Goal: Transaction & Acquisition: Download file/media

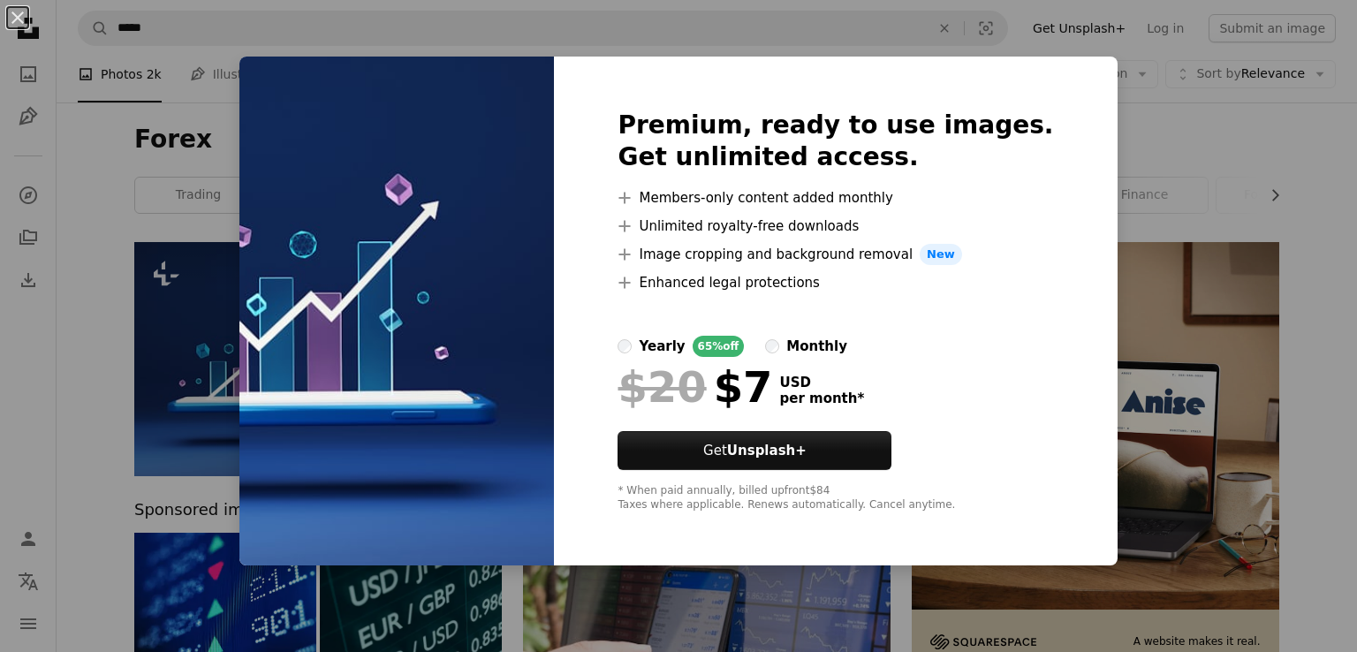
click at [1105, 325] on div "An X shape Premium, ready to use images. Get unlimited access. A plus sign Memb…" at bounding box center [678, 326] width 1357 height 652
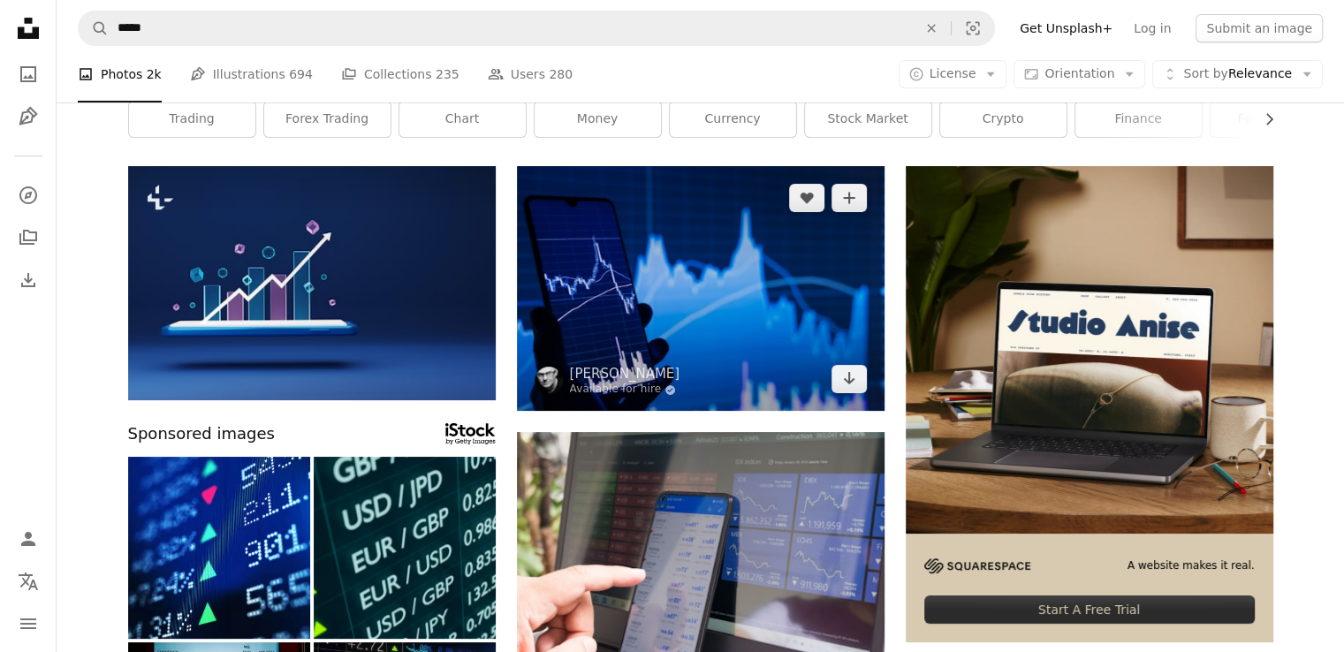
scroll to position [77, 0]
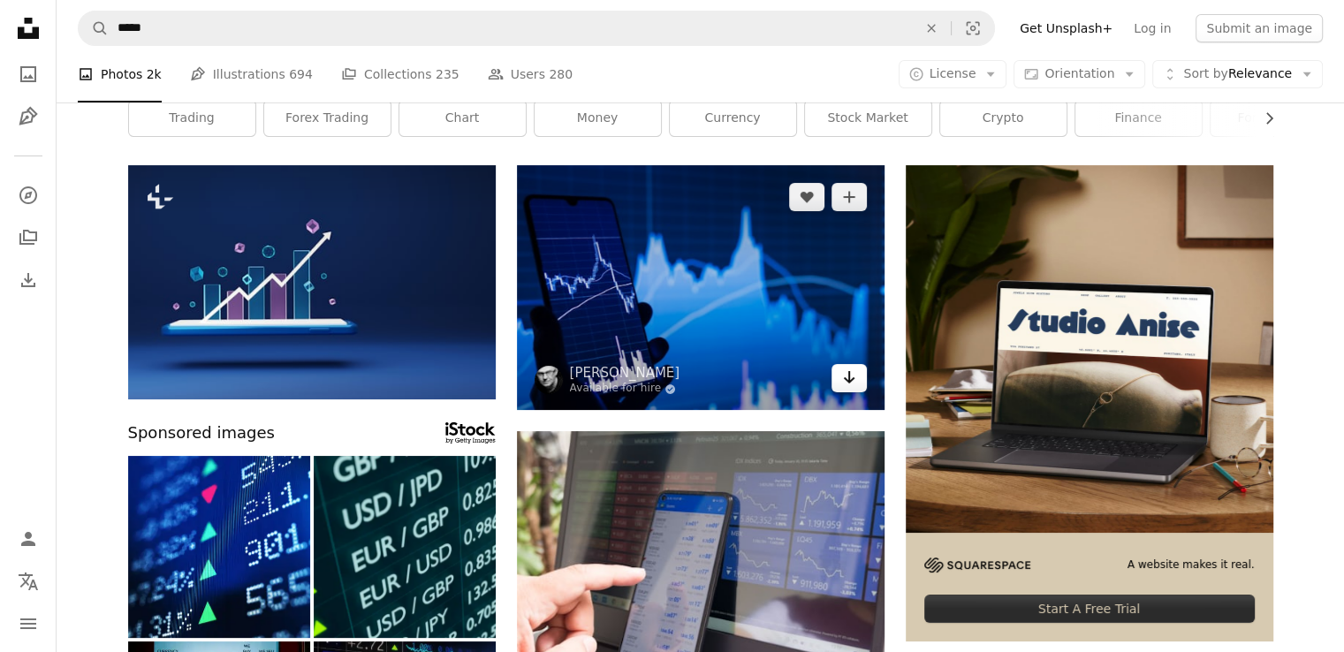
click at [847, 376] on icon "Arrow pointing down" at bounding box center [849, 377] width 14 height 21
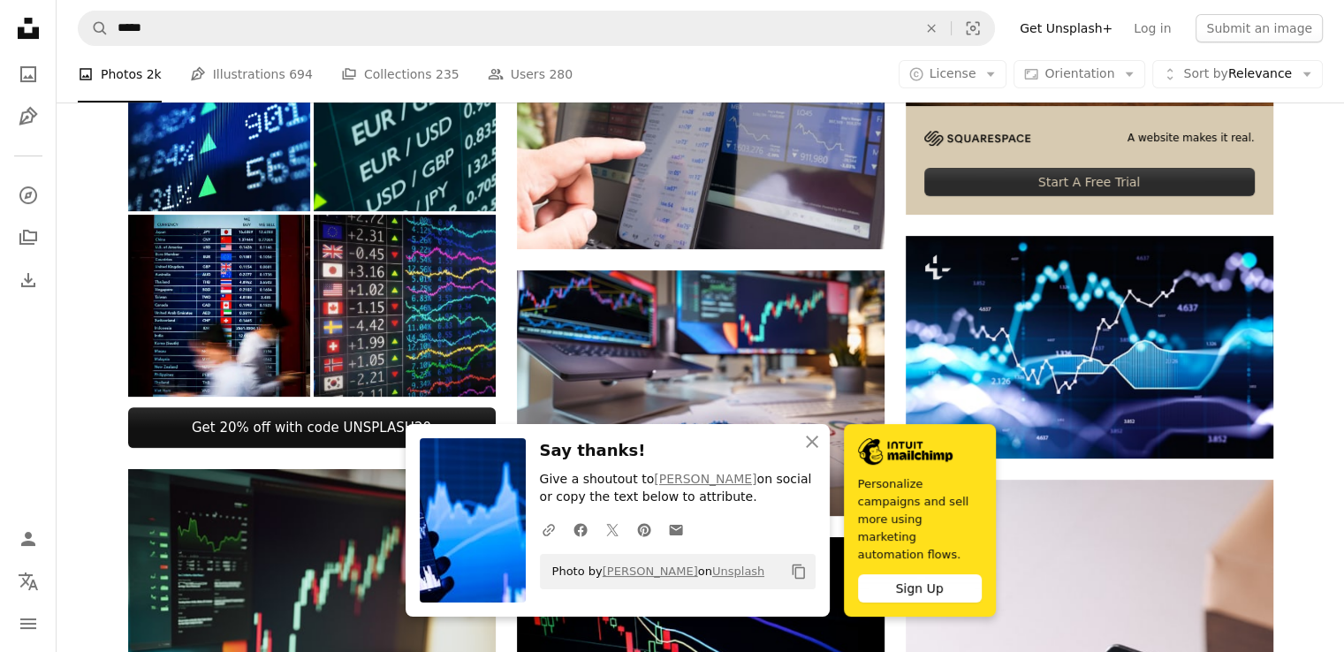
scroll to position [505, 0]
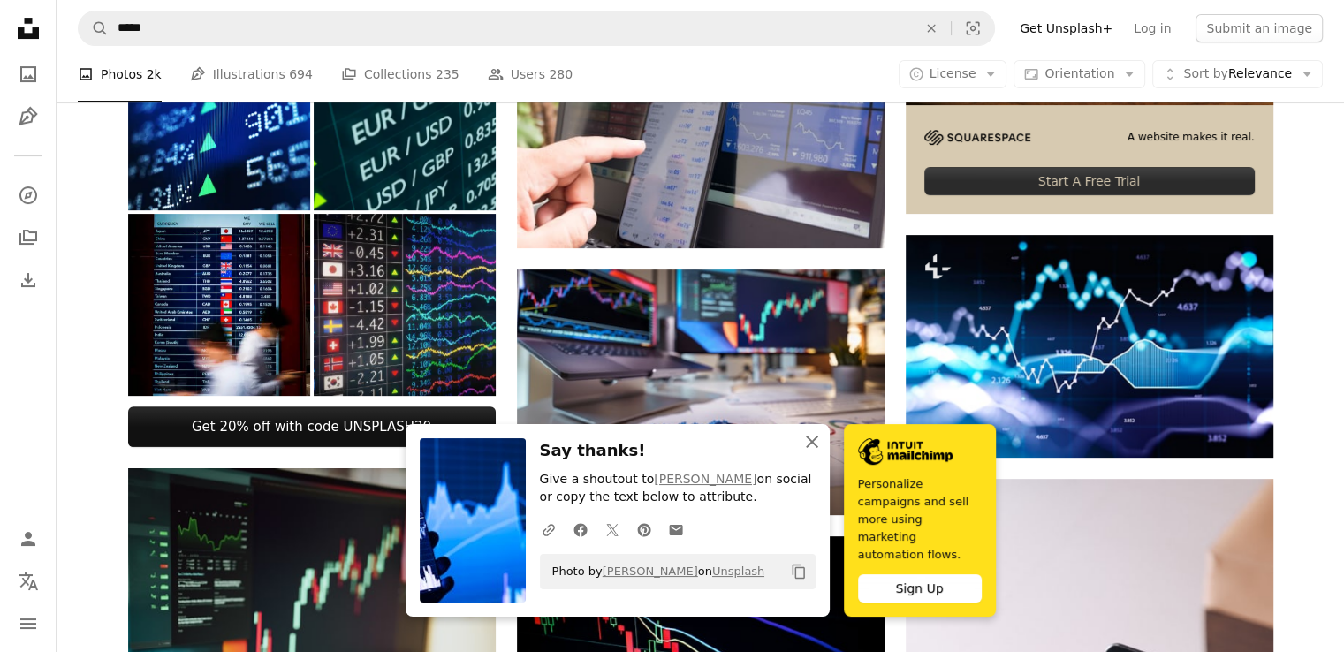
click at [811, 448] on icon "button" at bounding box center [812, 442] width 12 height 12
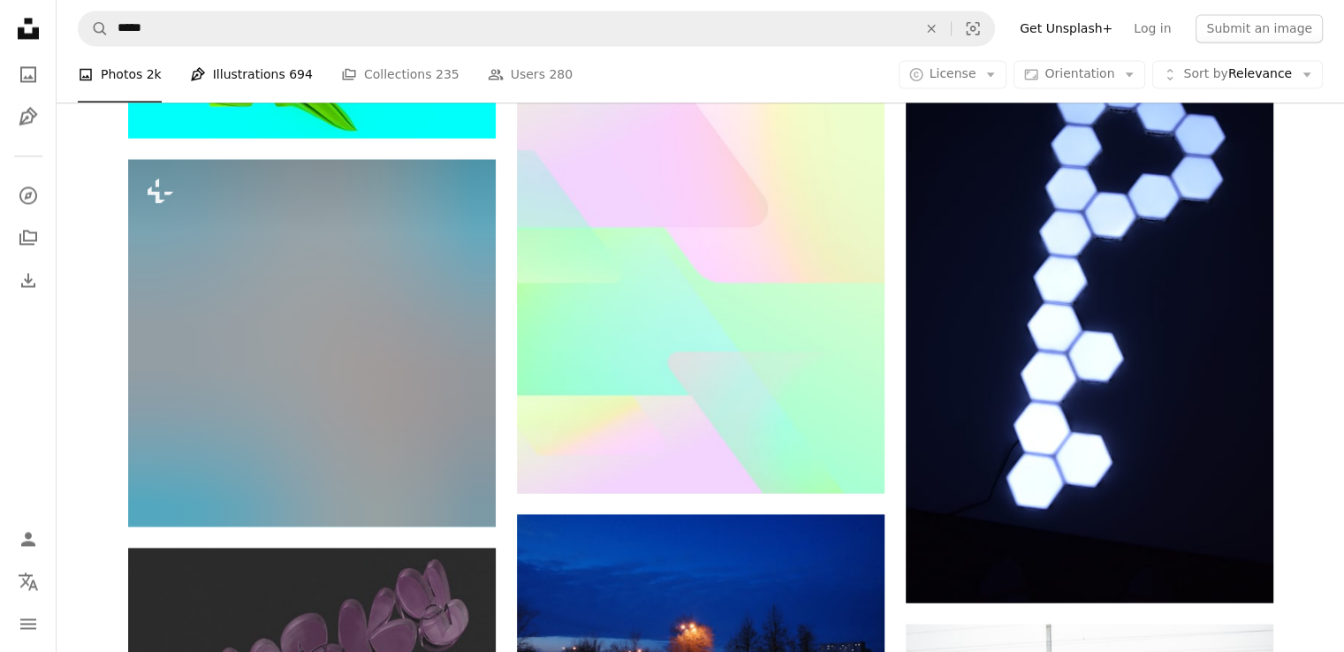
scroll to position [16444, 0]
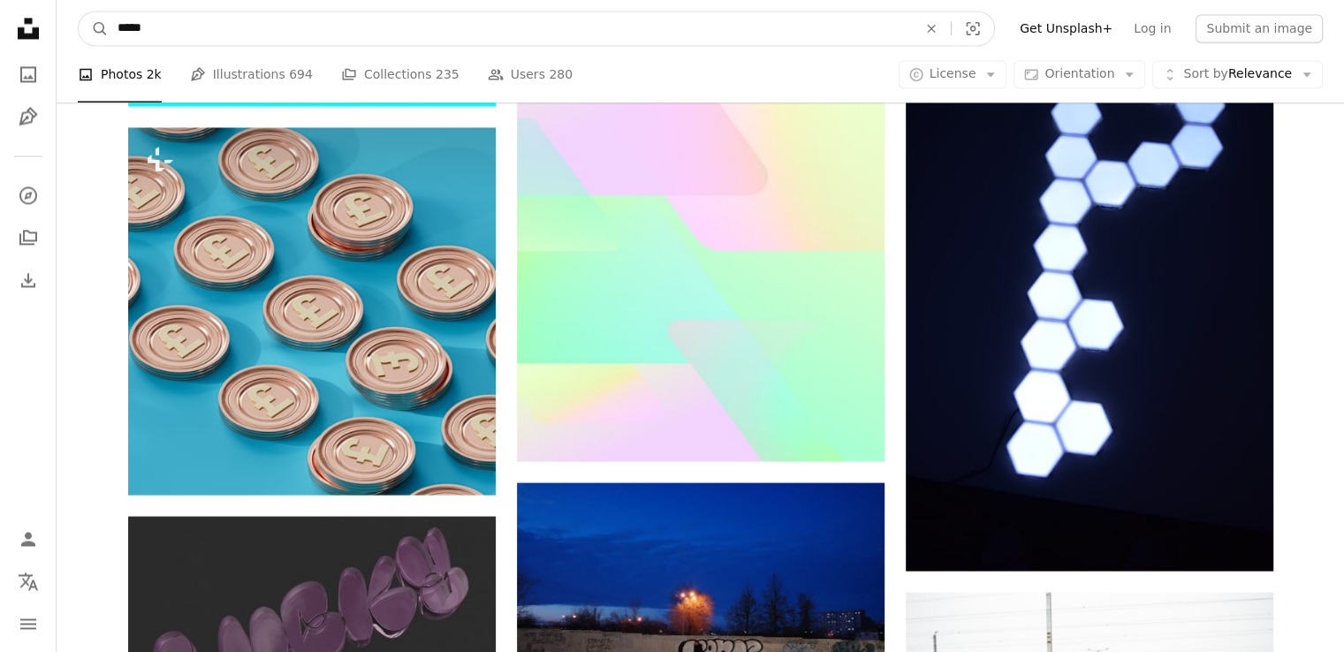
click at [194, 19] on input "*****" at bounding box center [510, 28] width 803 height 34
type input "**********"
click at [97, 25] on icon "A magnifying glass" at bounding box center [94, 28] width 30 height 18
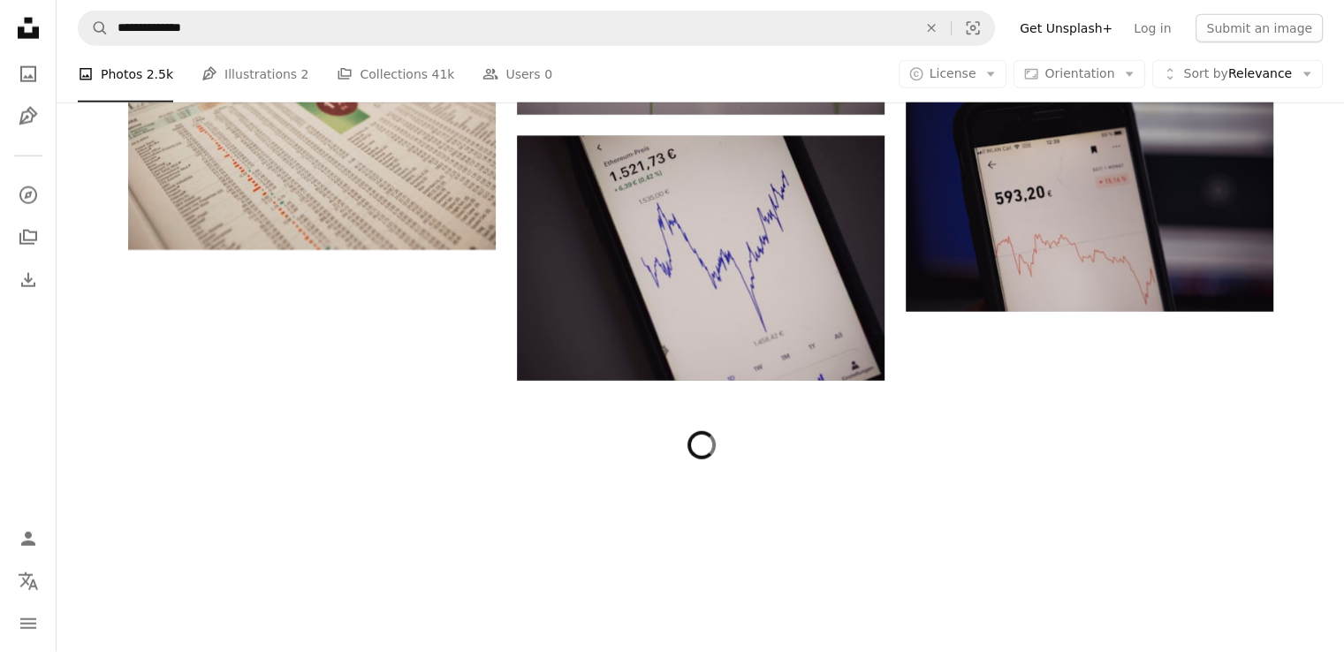
scroll to position [4906, 0]
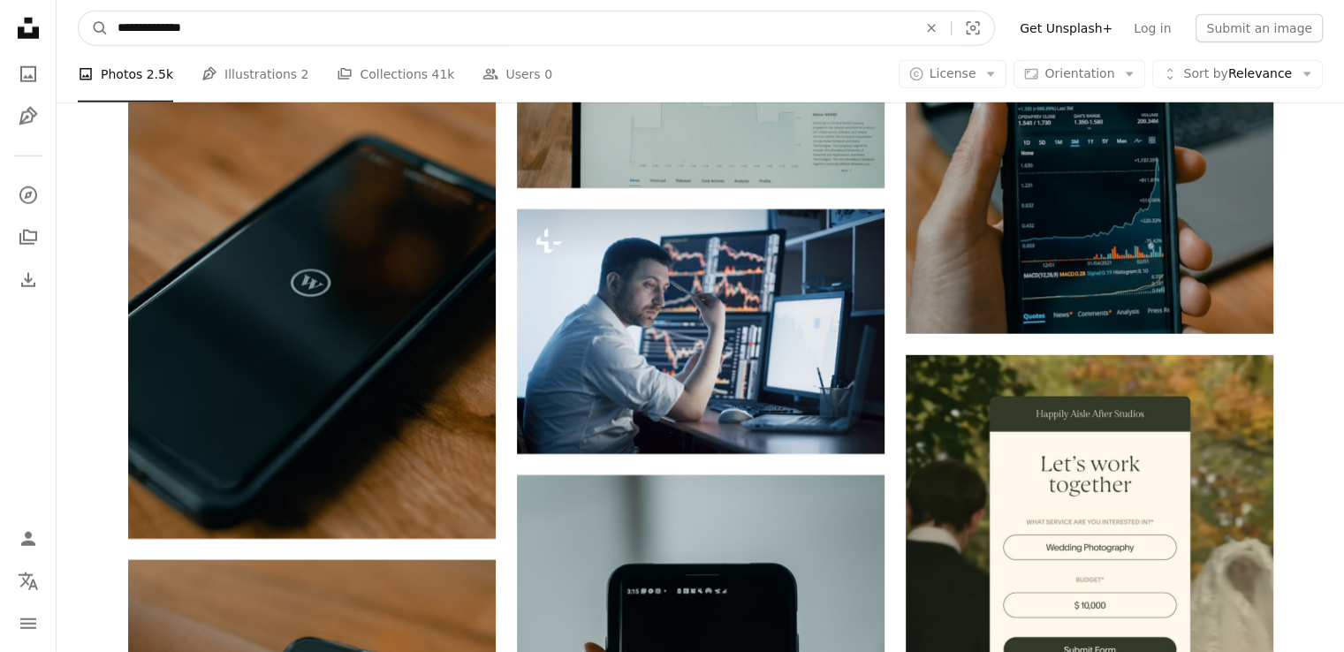
drag, startPoint x: 232, startPoint y: 48, endPoint x: 219, endPoint y: 35, distance: 17.5
click at [219, 35] on nav "**********" at bounding box center [701, 28] width 1288 height 57
click at [219, 35] on input "**********" at bounding box center [510, 28] width 803 height 34
type input "*"
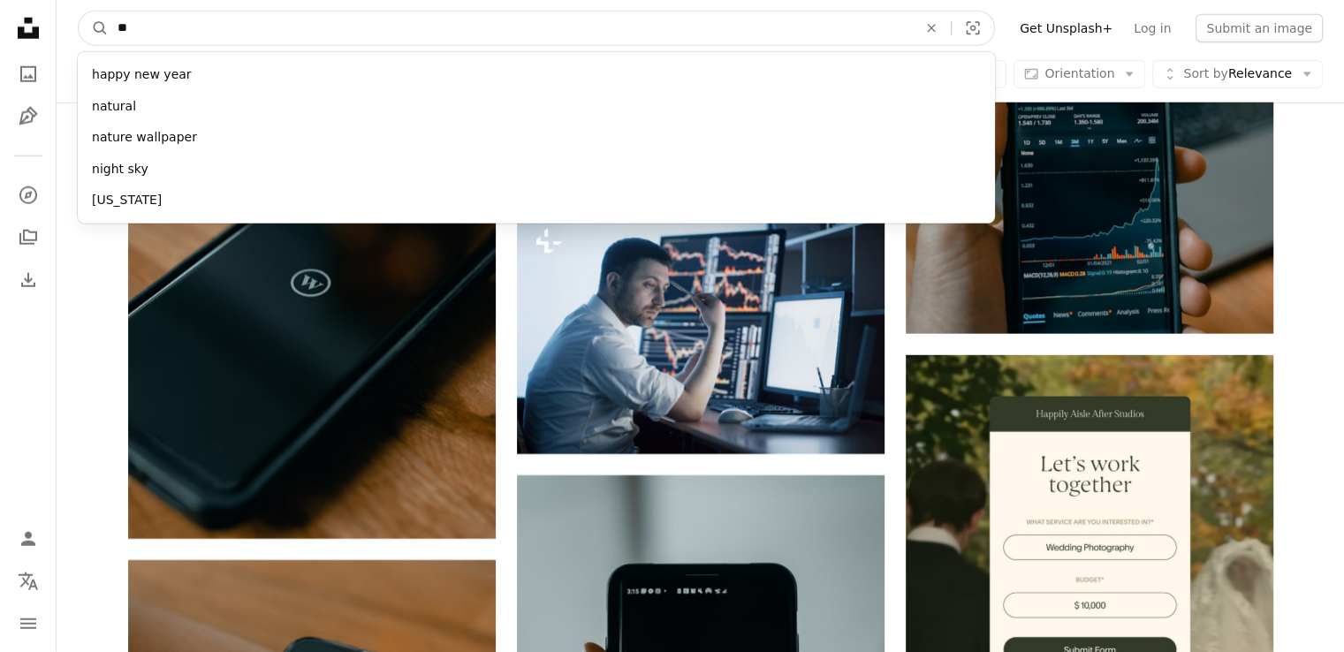
type input "***"
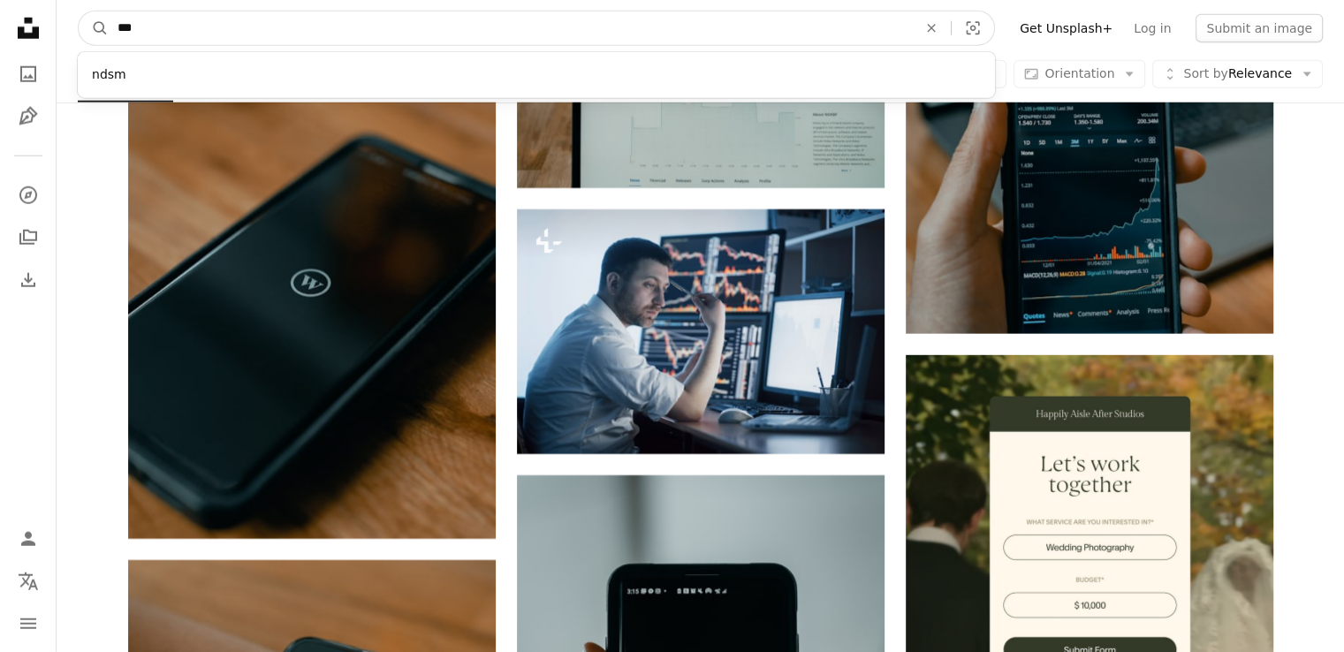
click button "A magnifying glass" at bounding box center [94, 28] width 30 height 34
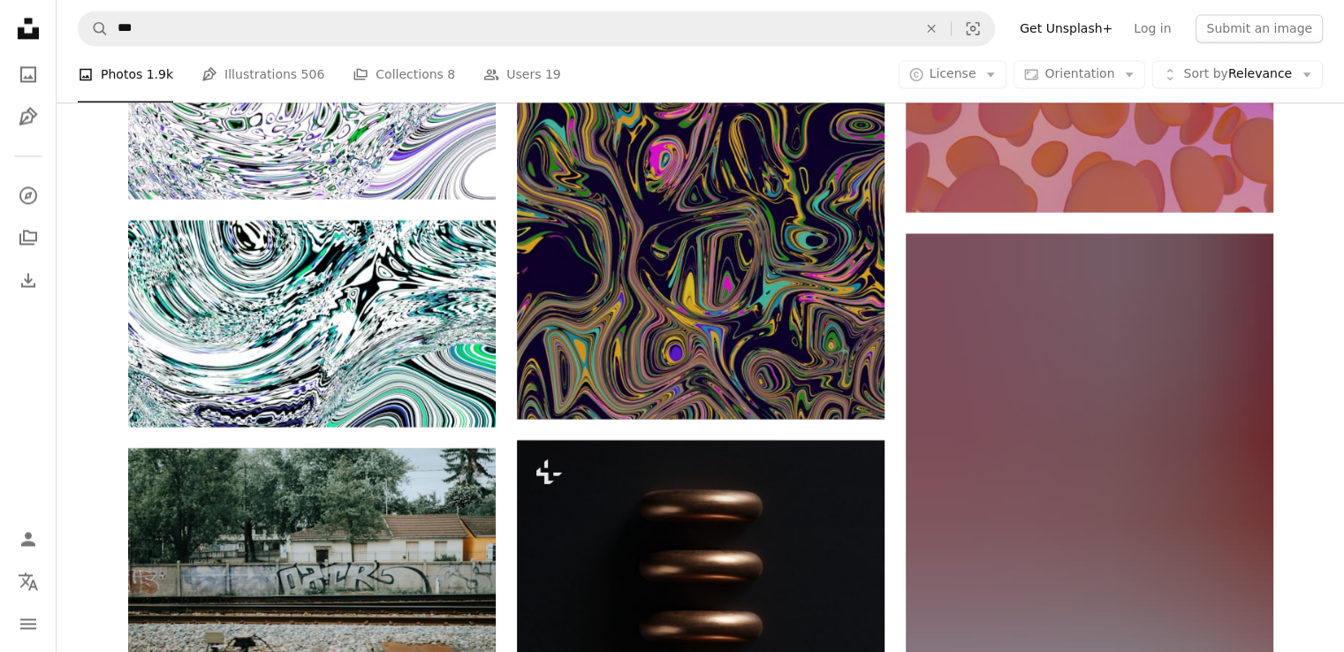
scroll to position [9431, 0]
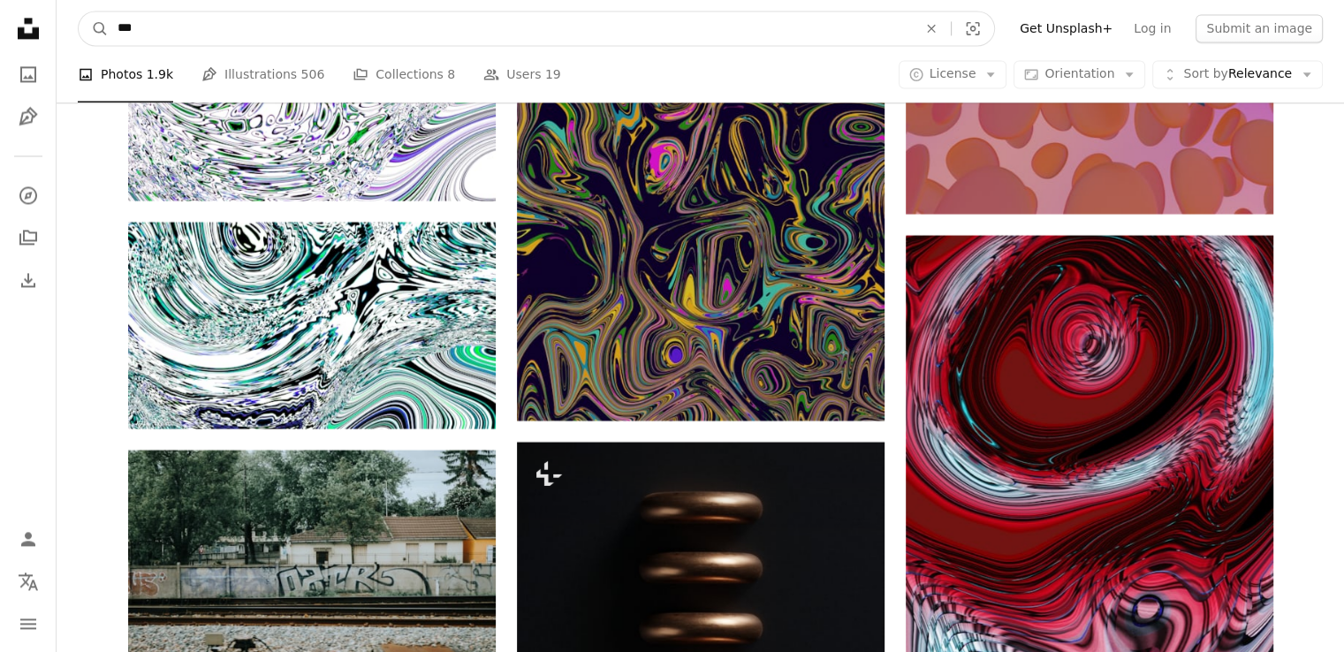
click at [153, 24] on input "***" at bounding box center [510, 28] width 803 height 34
type input "*"
type input "*****"
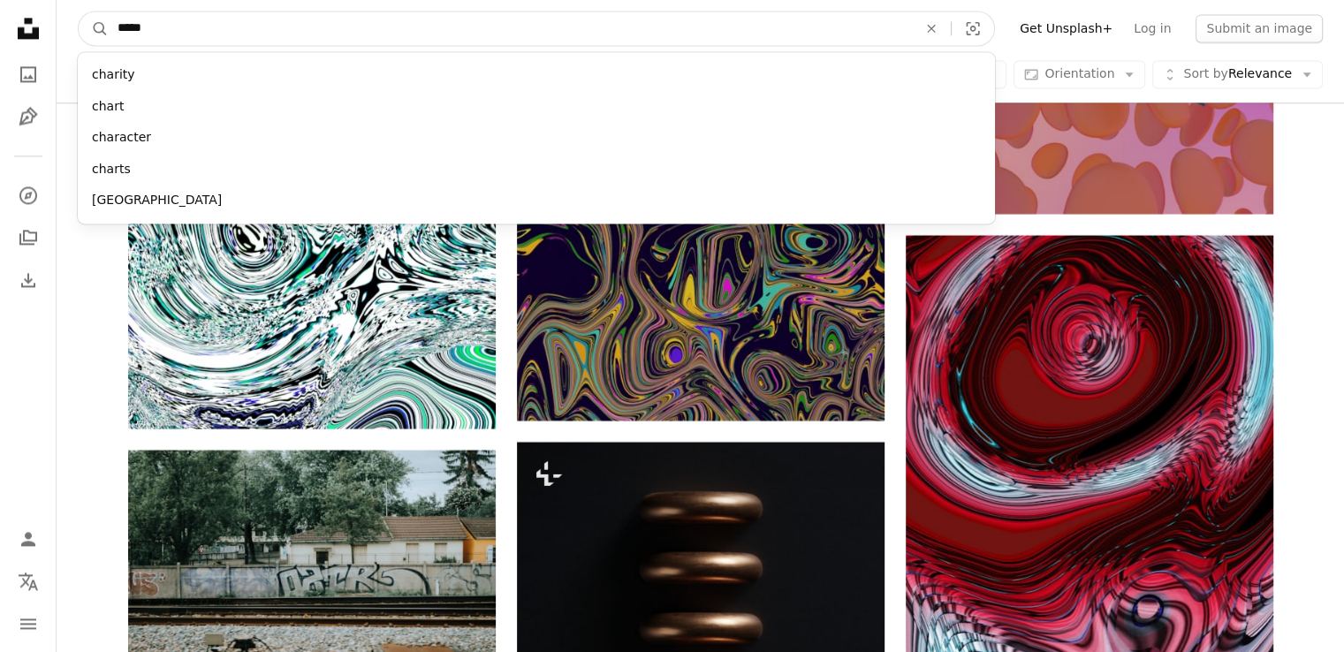
click button "A magnifying glass" at bounding box center [94, 28] width 30 height 34
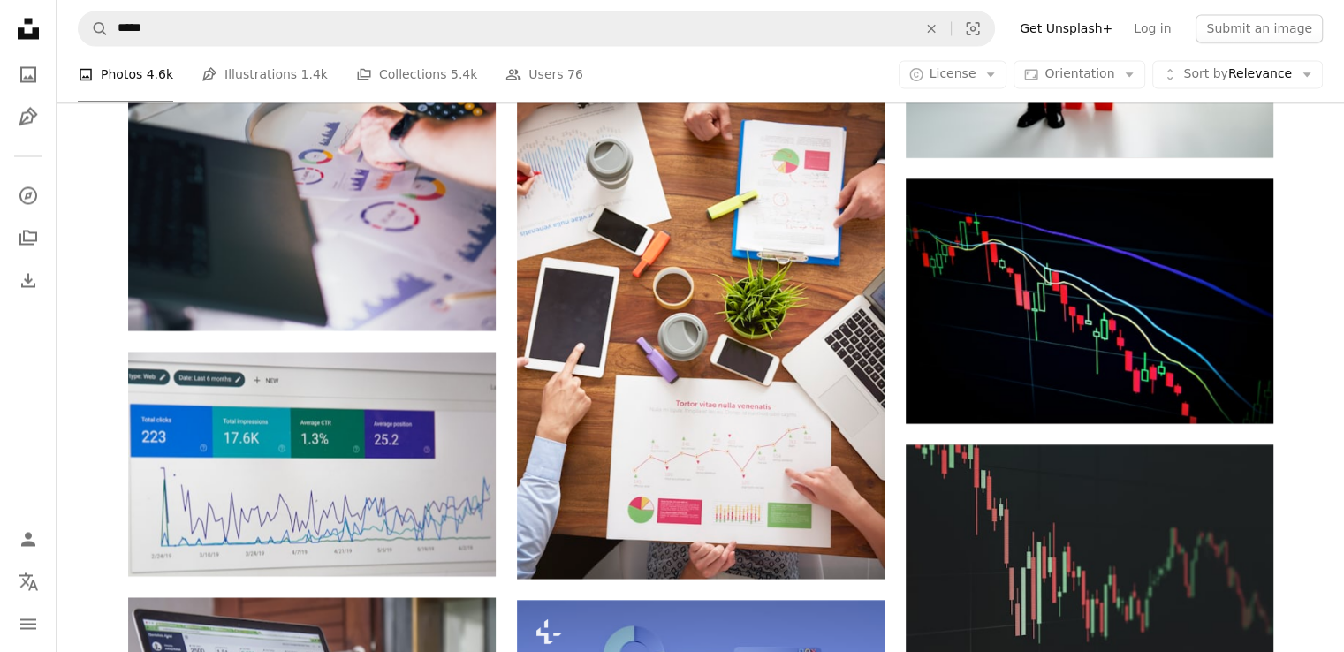
scroll to position [3211, 0]
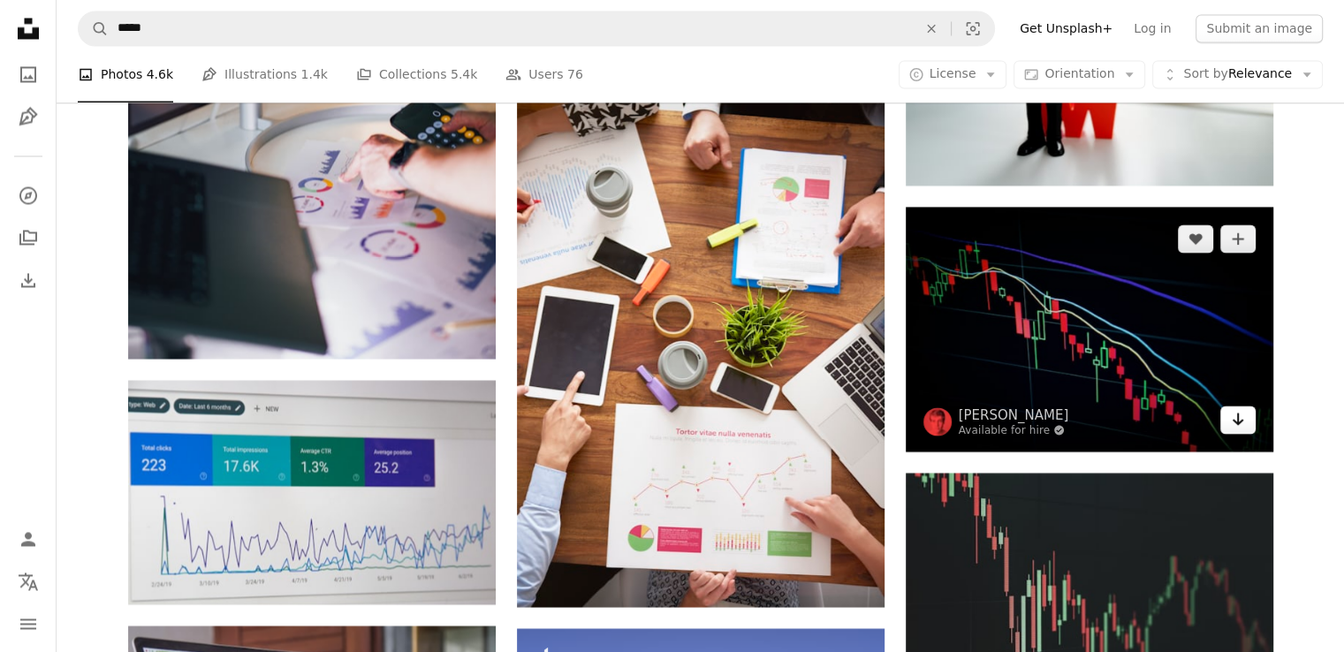
click at [1243, 408] on icon "Arrow pointing down" at bounding box center [1238, 418] width 14 height 21
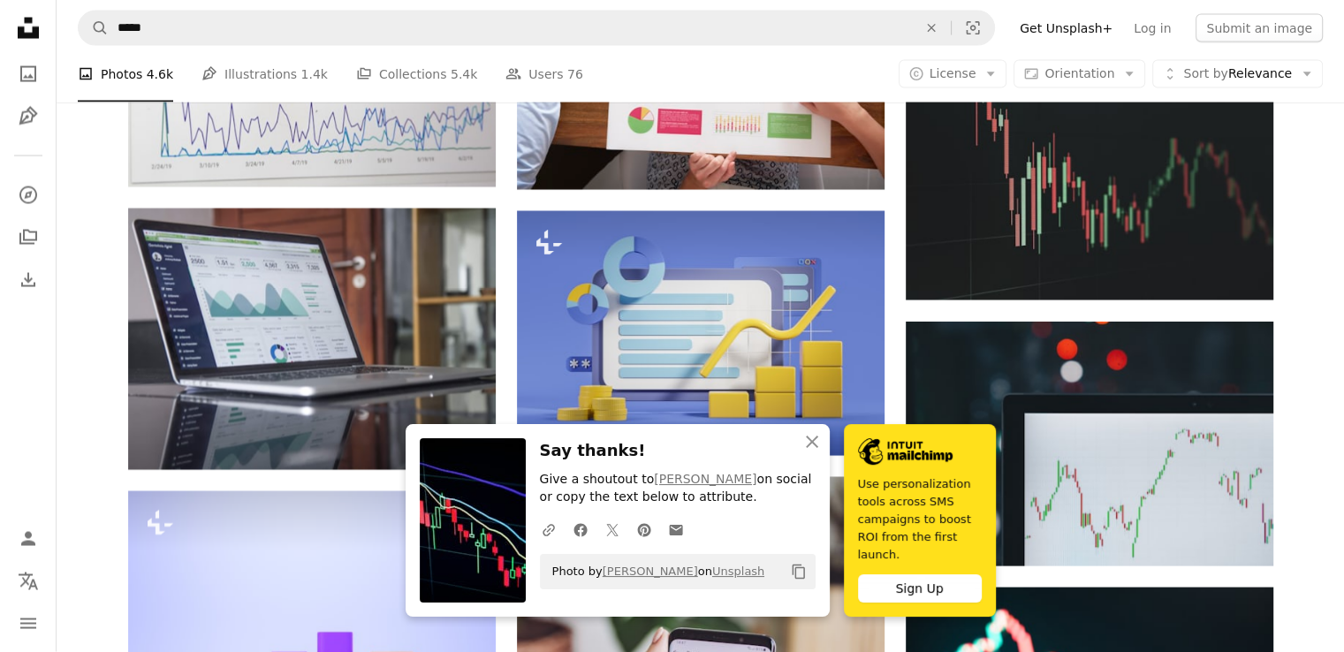
scroll to position [3632, 0]
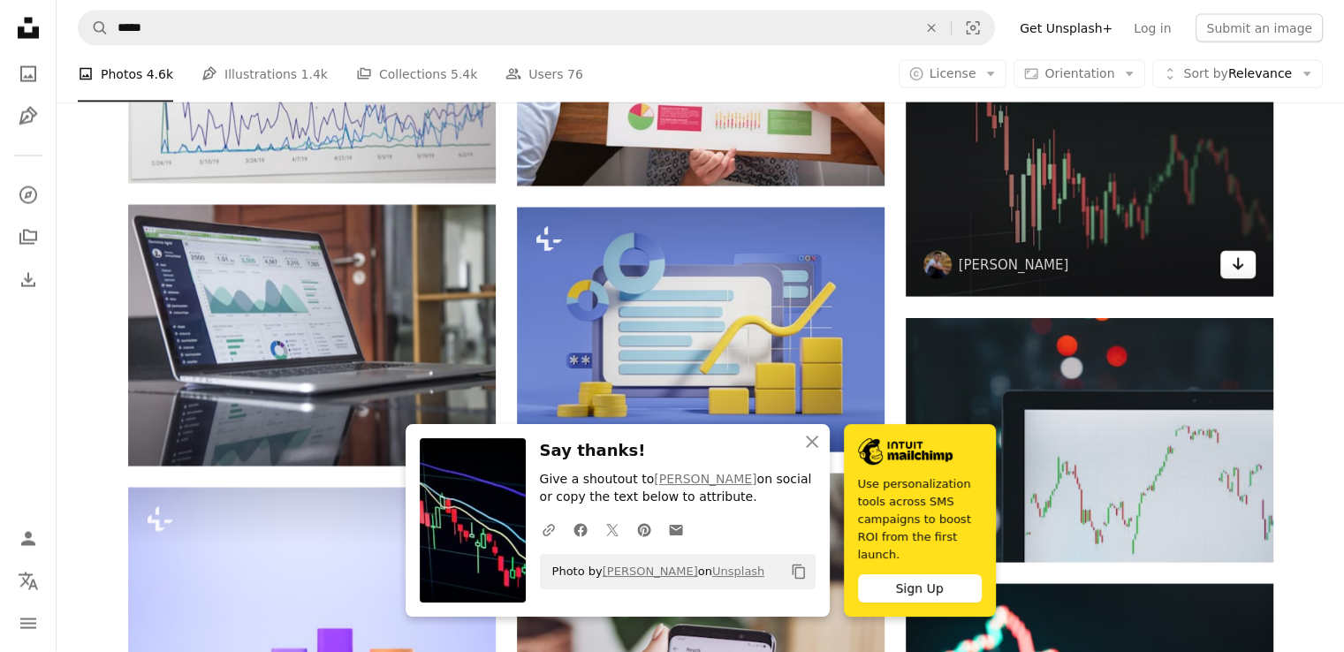
click at [1237, 268] on icon "Download" at bounding box center [1237, 264] width 11 height 12
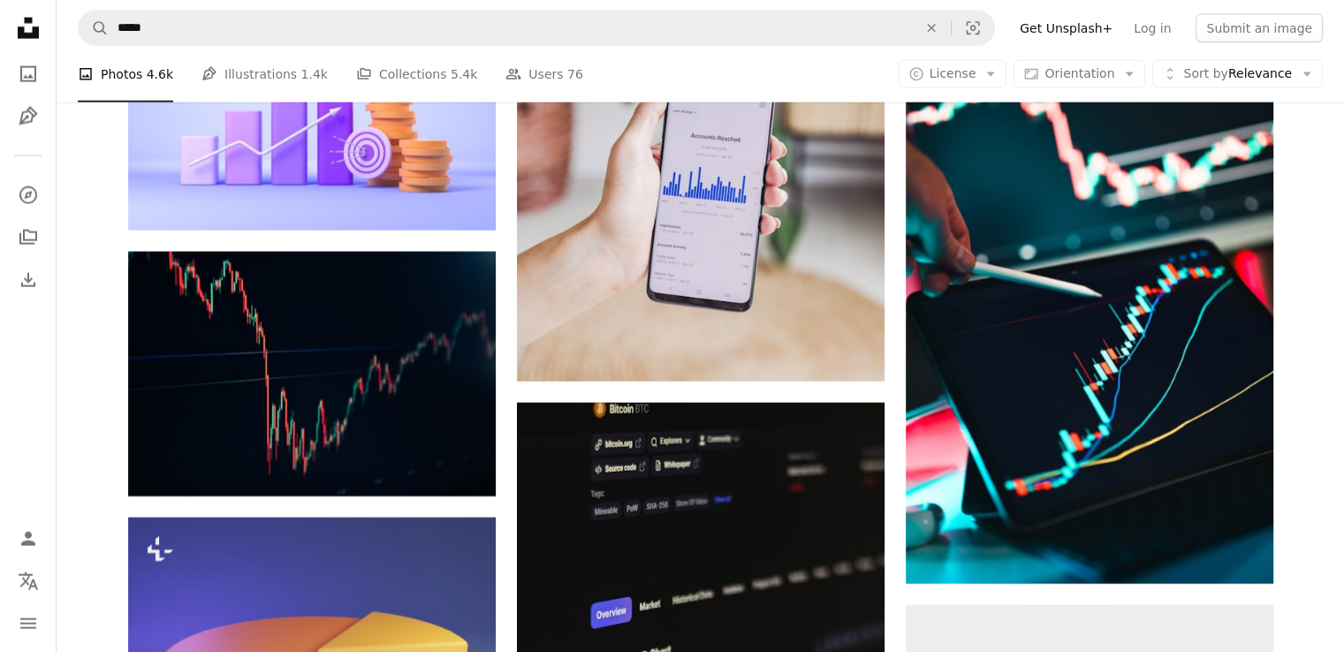
scroll to position [4171, 0]
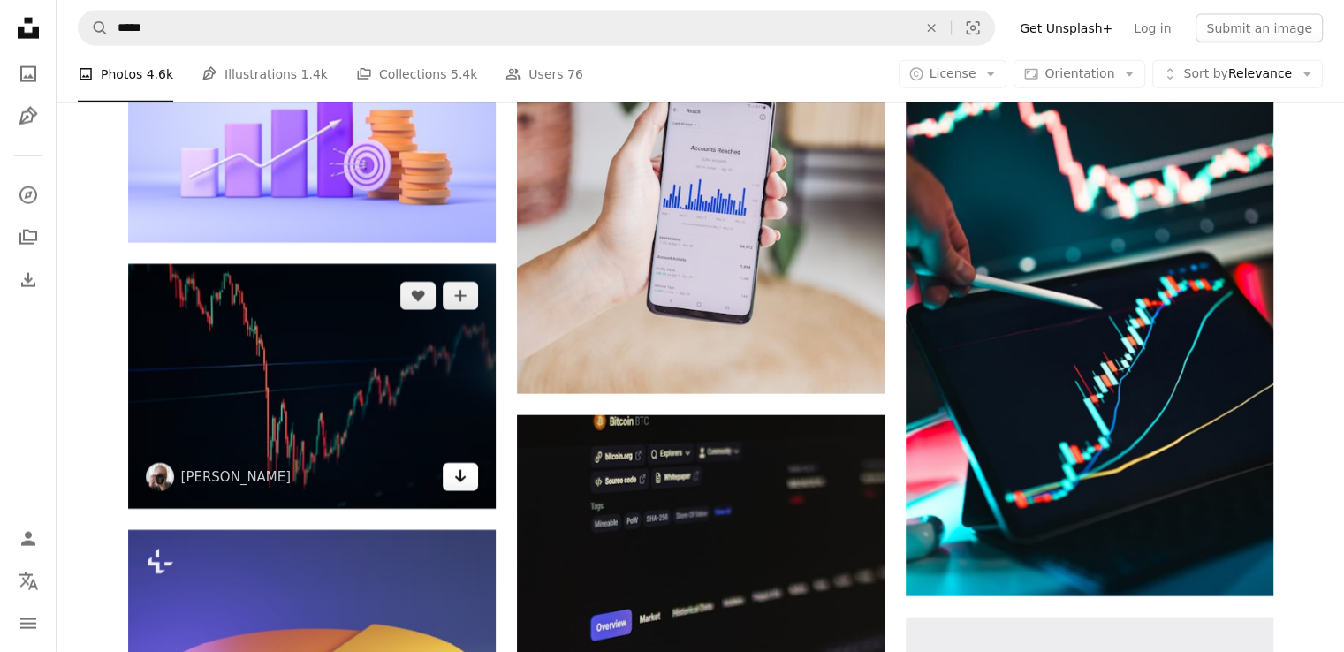
click at [459, 481] on icon "Arrow pointing down" at bounding box center [460, 476] width 14 height 21
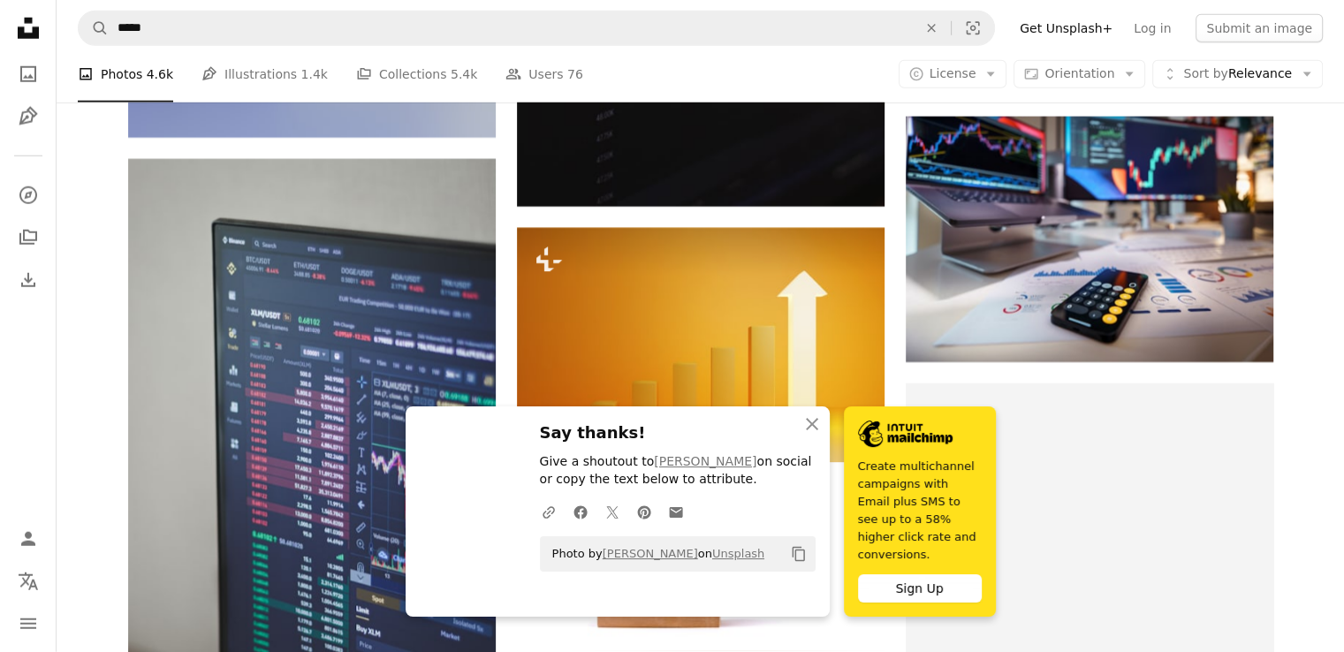
scroll to position [4935, 0]
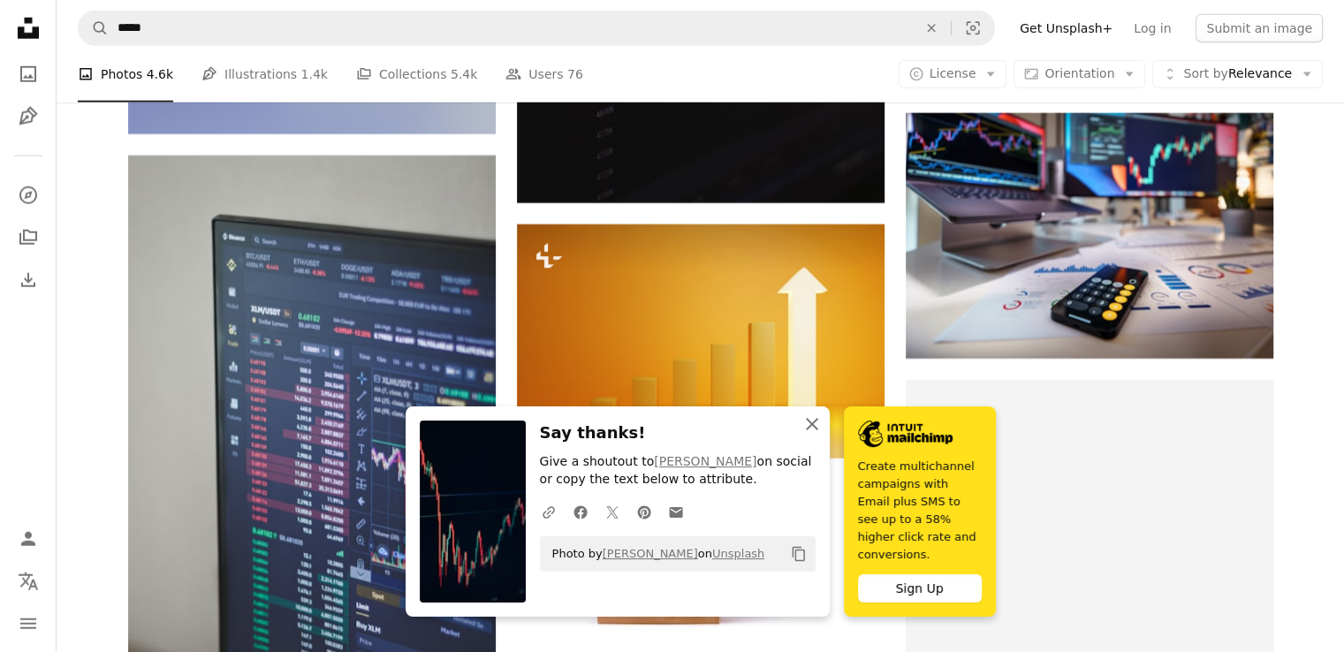
click at [813, 430] on icon "button" at bounding box center [812, 424] width 12 height 12
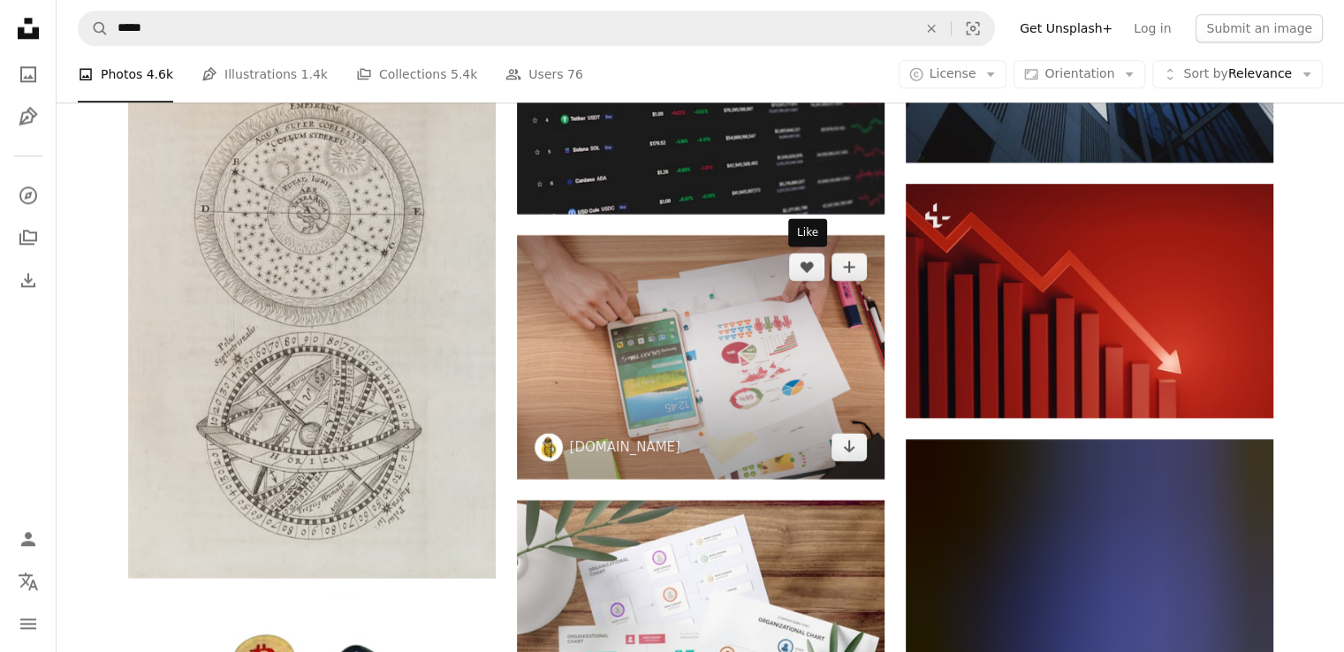
scroll to position [8813, 0]
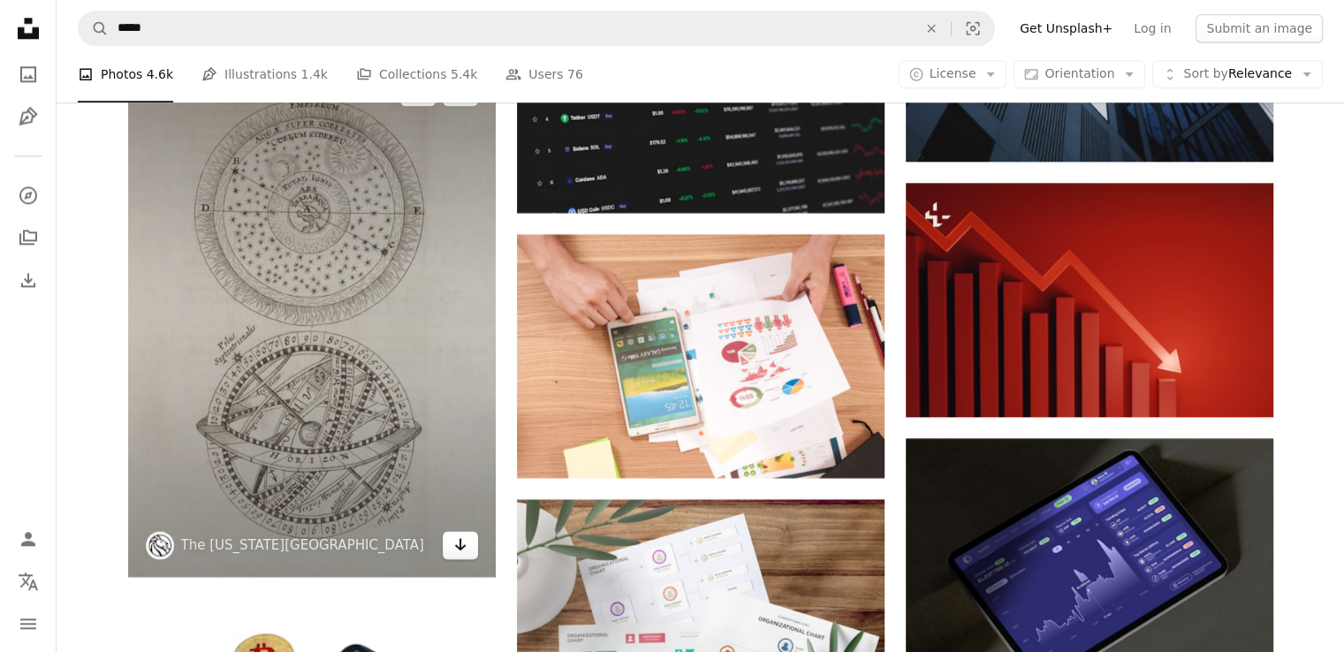
click at [462, 552] on icon "Arrow pointing down" at bounding box center [460, 544] width 14 height 21
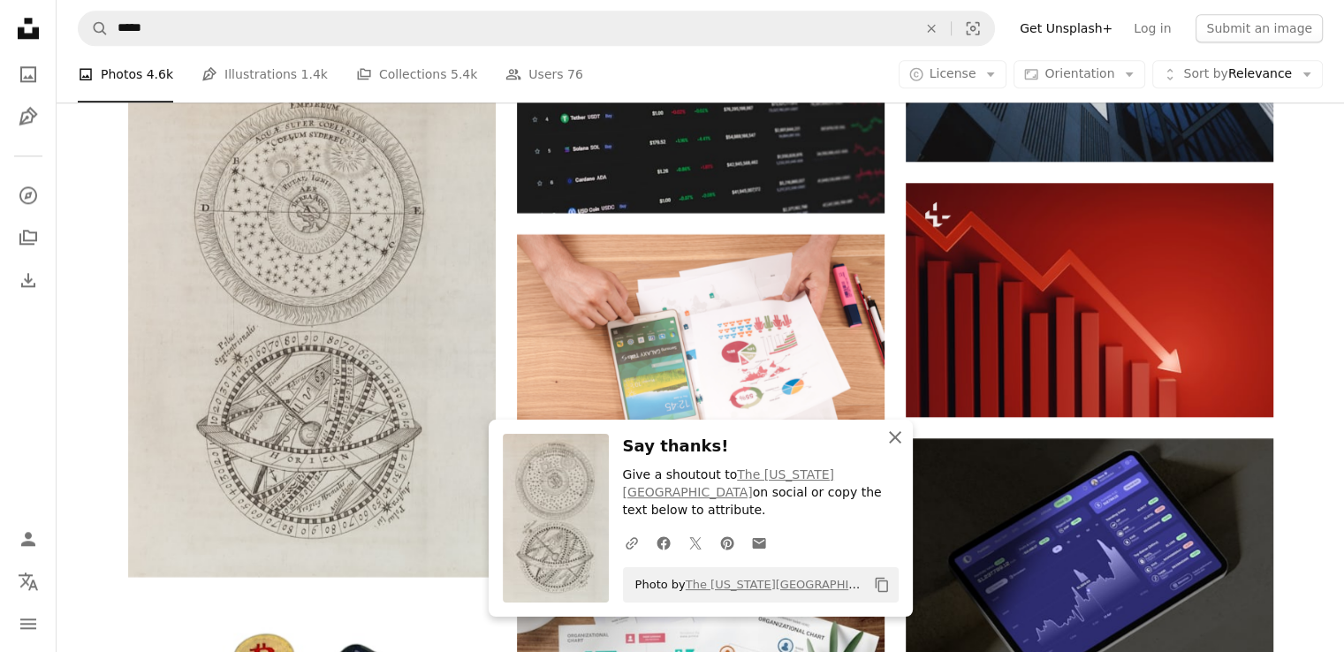
click at [890, 448] on icon "An X shape" at bounding box center [895, 437] width 21 height 21
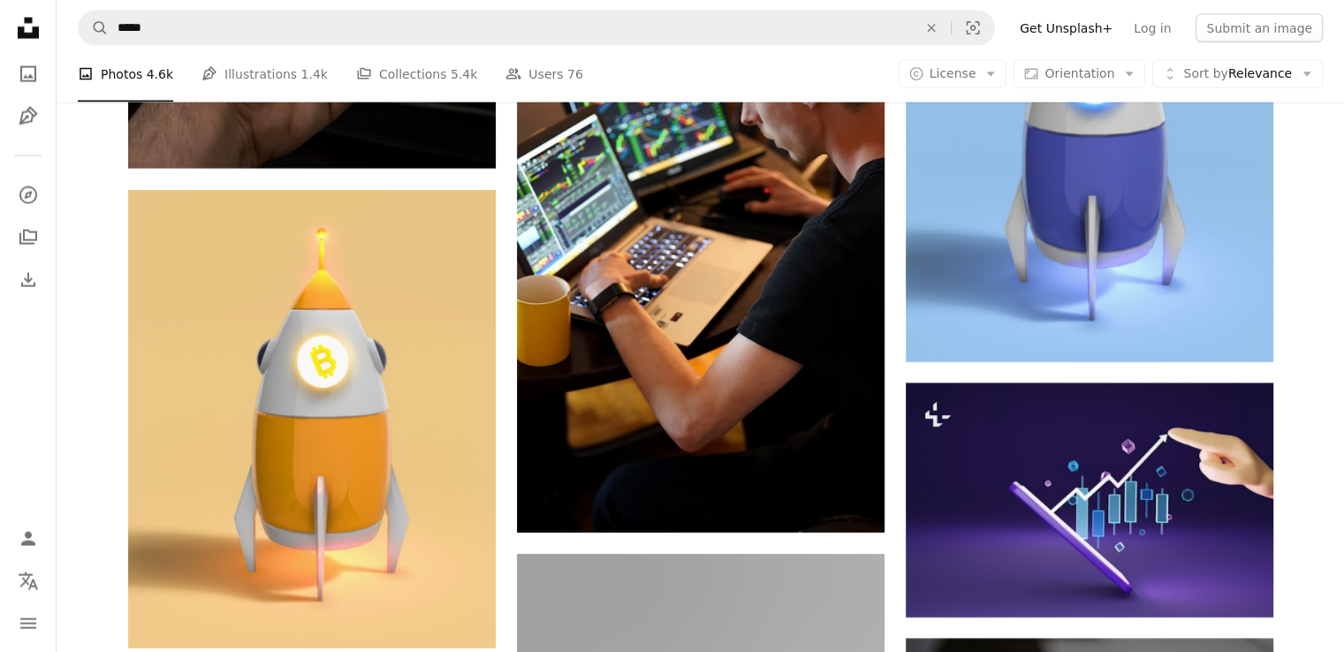
scroll to position [10705, 0]
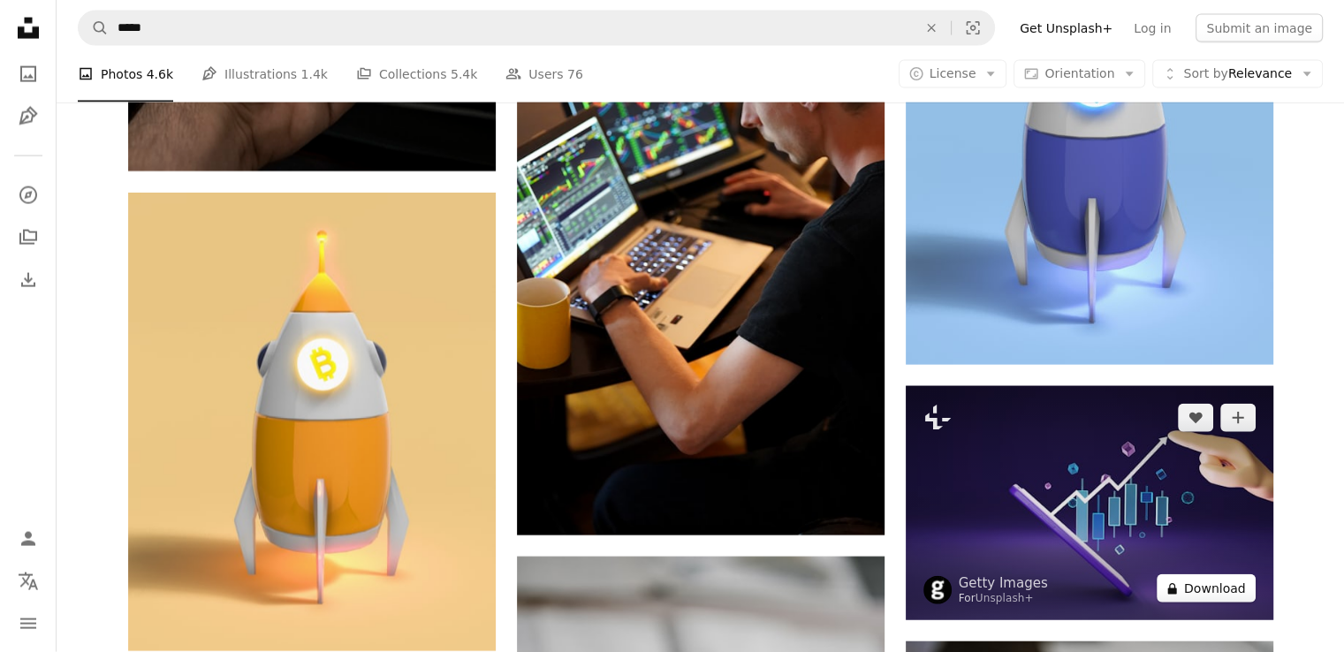
click at [1198, 579] on button "A lock Download" at bounding box center [1206, 588] width 99 height 28
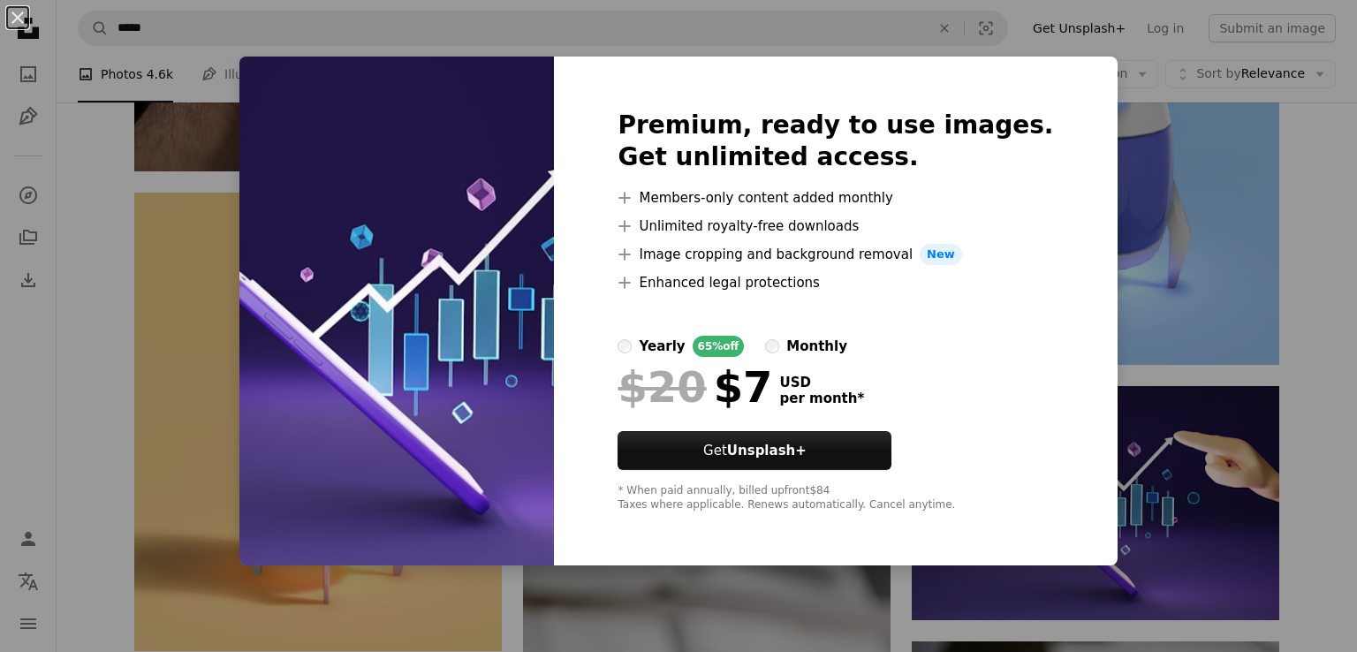
click at [1221, 300] on div "An X shape Premium, ready to use images. Get unlimited access. A plus sign Memb…" at bounding box center [678, 326] width 1357 height 652
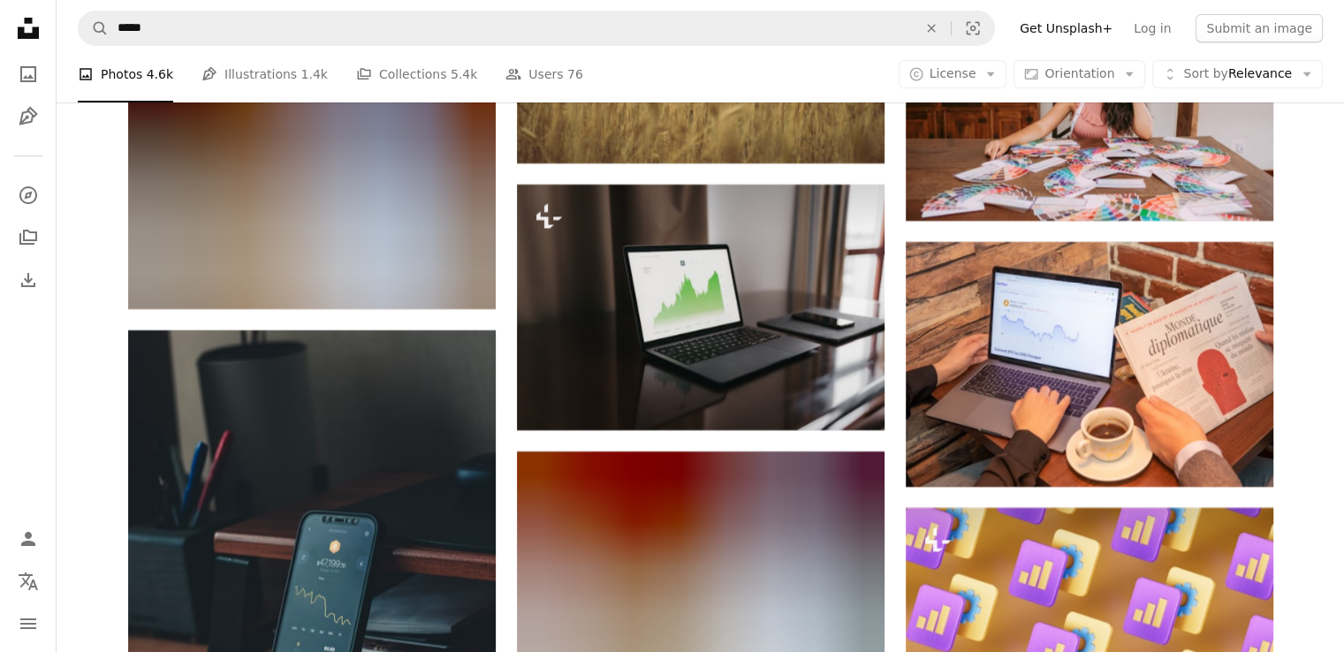
scroll to position [13294, 0]
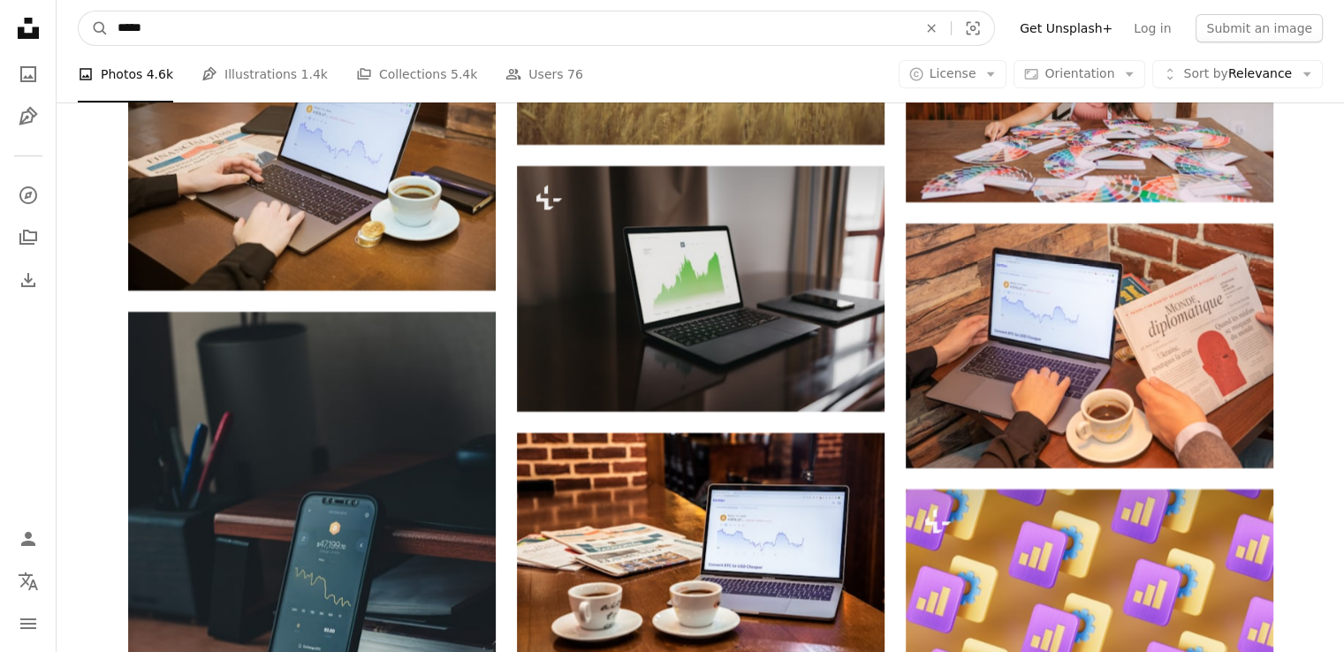
click at [199, 36] on input "*****" at bounding box center [510, 28] width 803 height 34
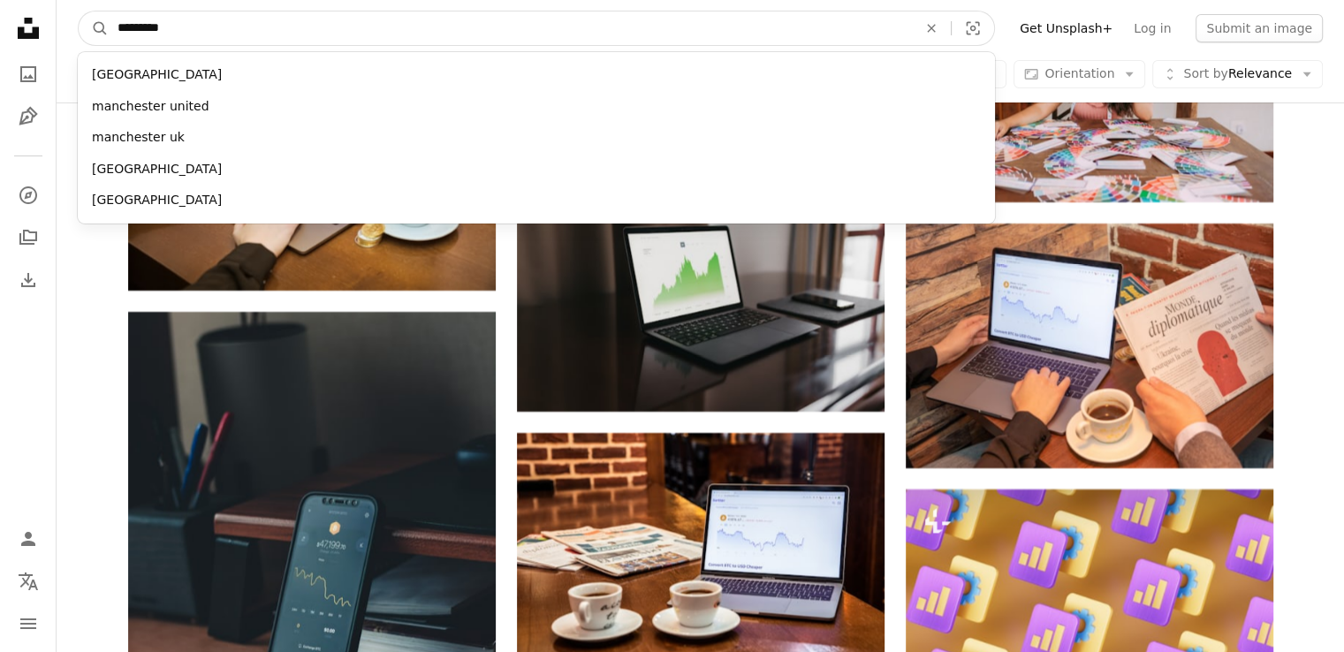
type input "**********"
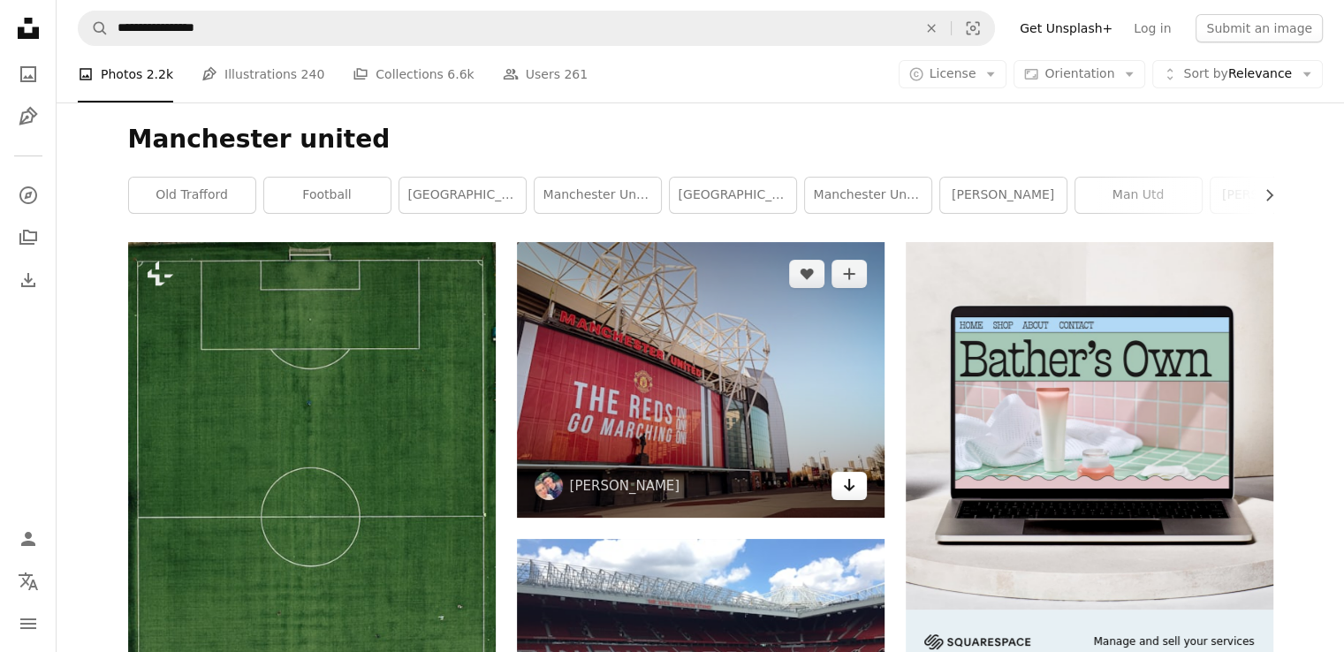
click at [845, 483] on icon "Arrow pointing down" at bounding box center [849, 485] width 14 height 21
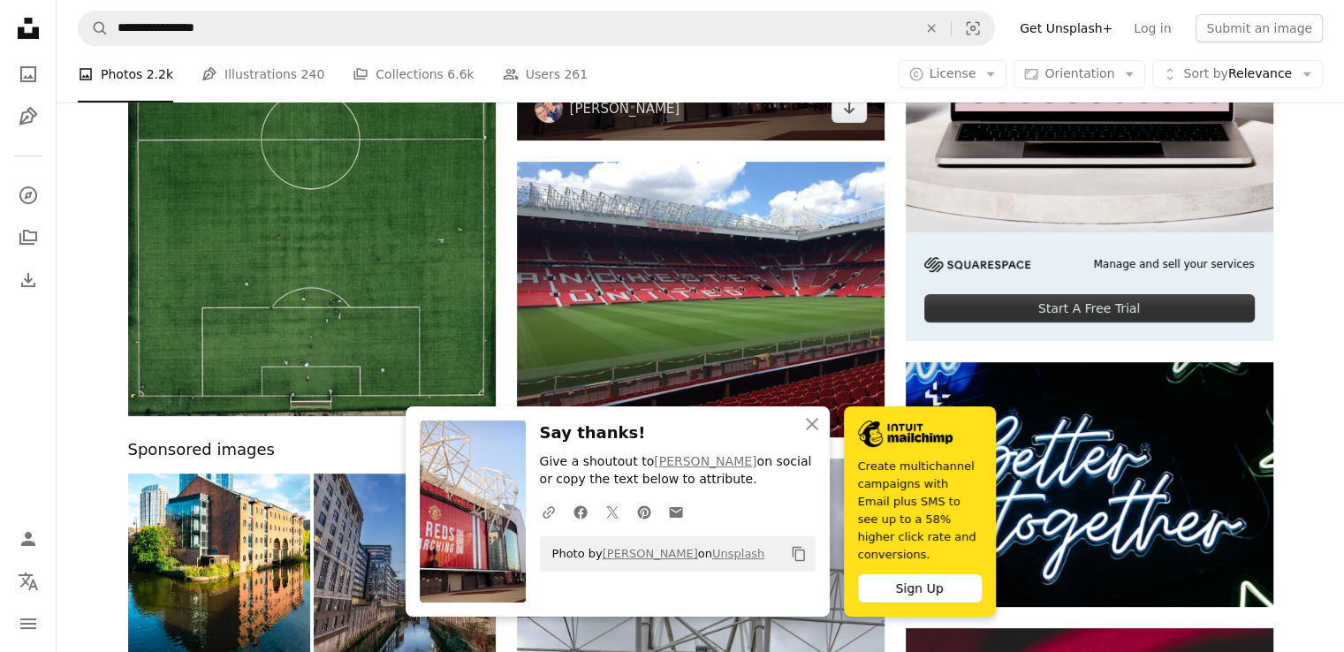
scroll to position [378, 0]
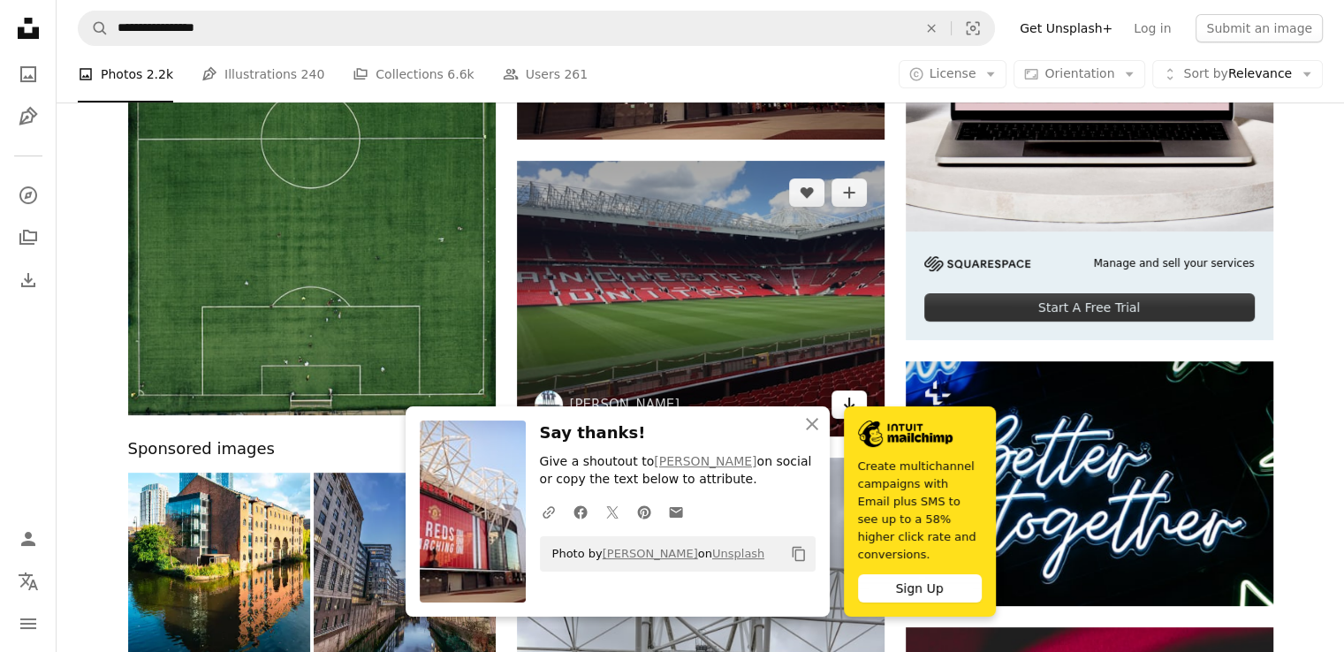
click at [840, 403] on link "Arrow pointing down" at bounding box center [849, 405] width 35 height 28
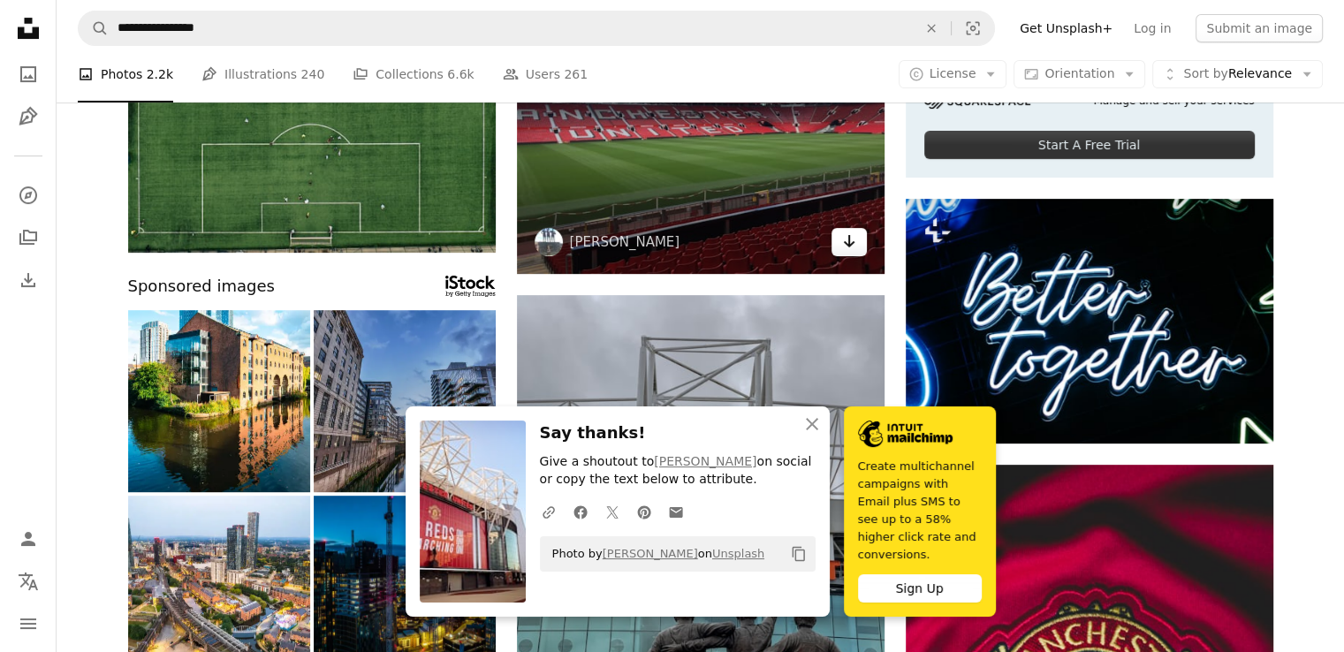
scroll to position [562, 0]
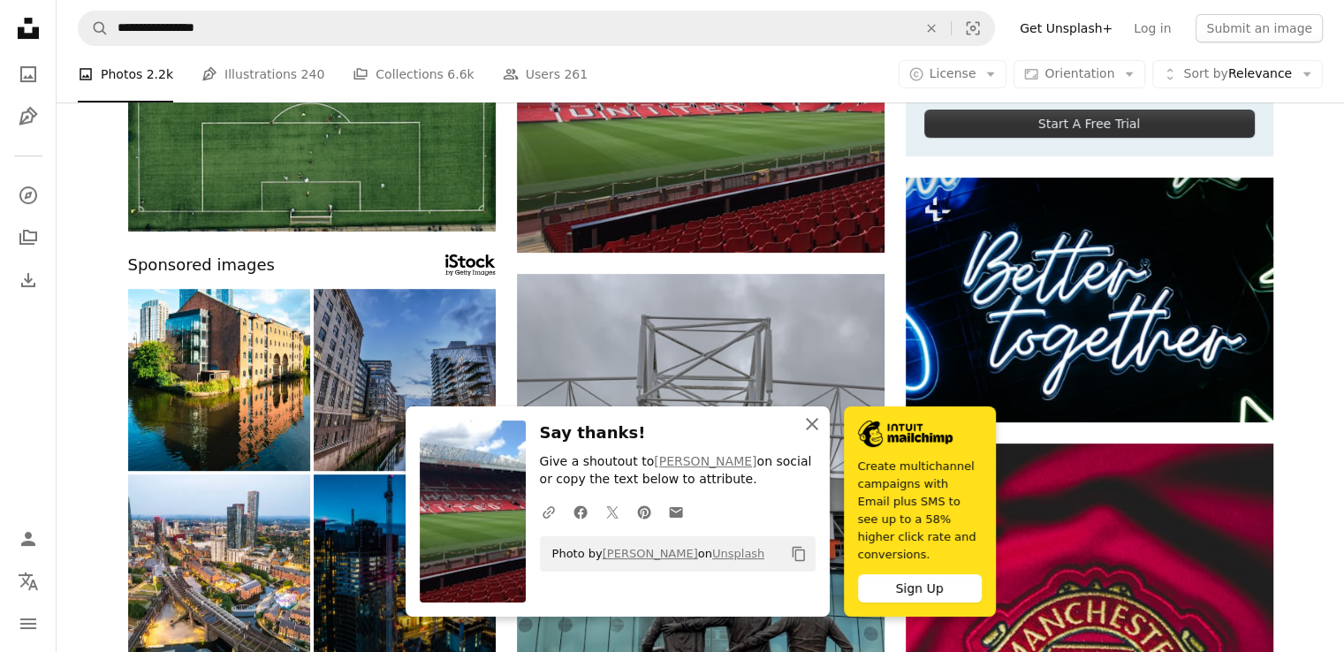
click at [807, 435] on icon "An X shape" at bounding box center [812, 424] width 21 height 21
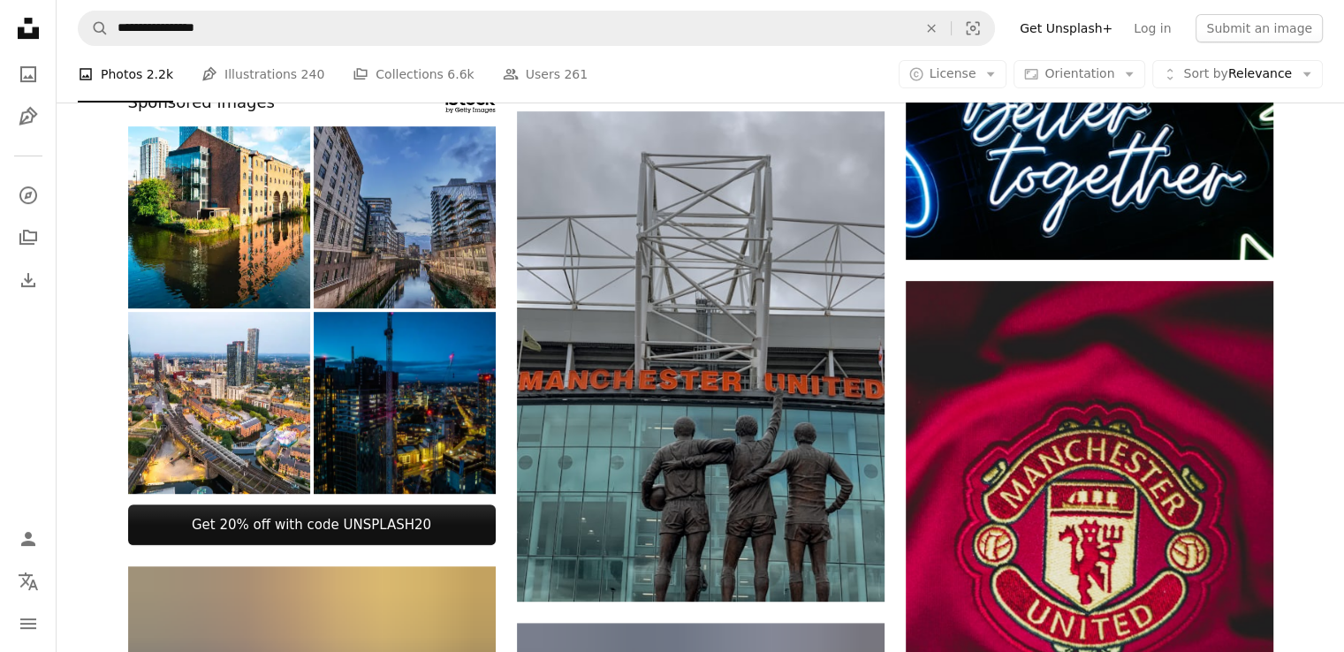
scroll to position [859, 0]
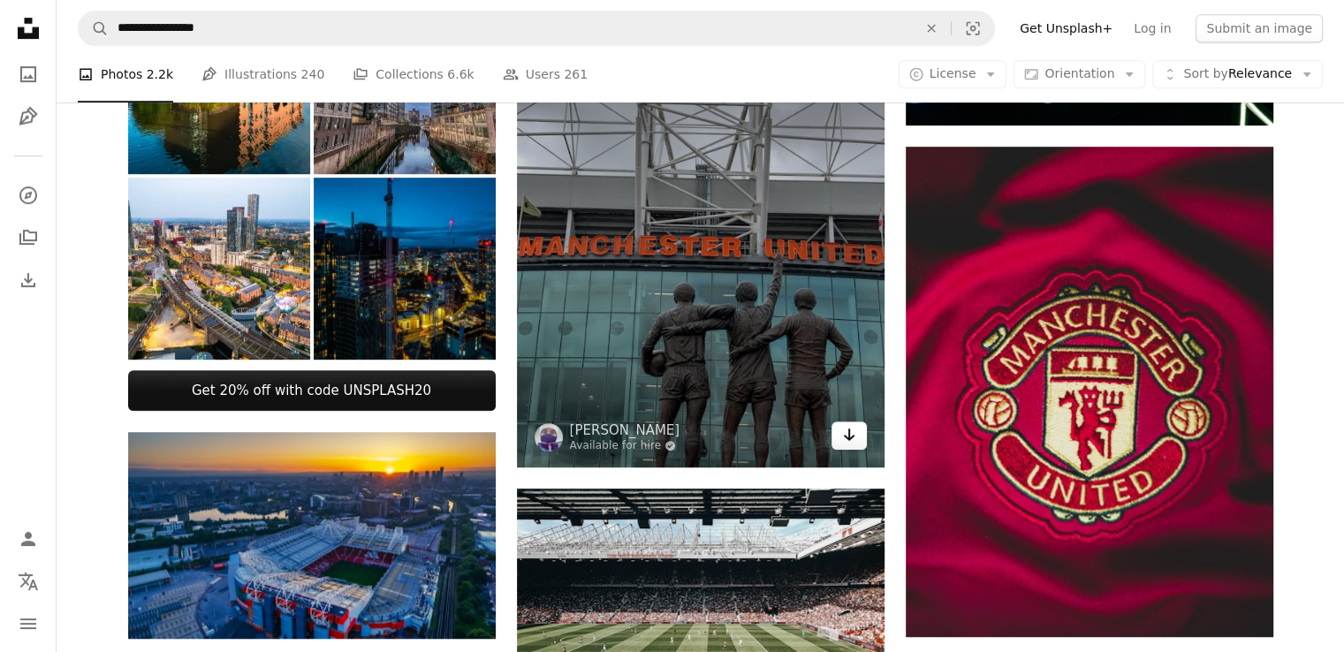
click at [851, 443] on icon "Arrow pointing down" at bounding box center [849, 434] width 14 height 21
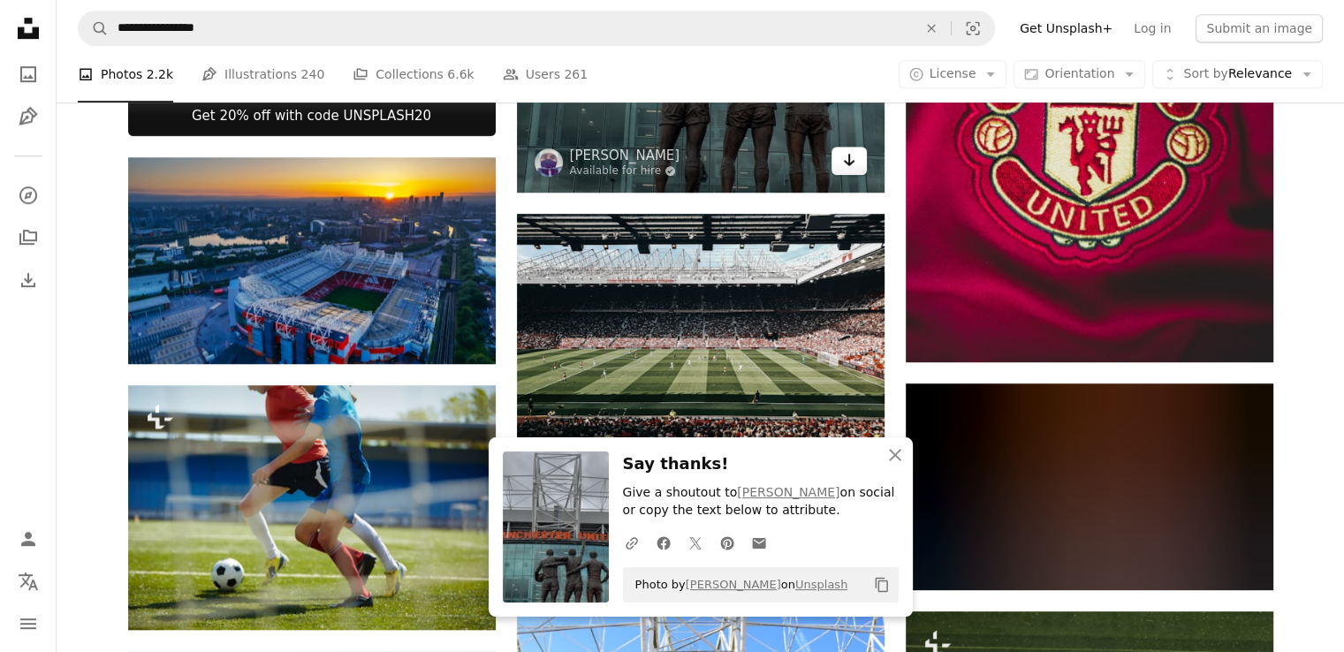
scroll to position [1135, 0]
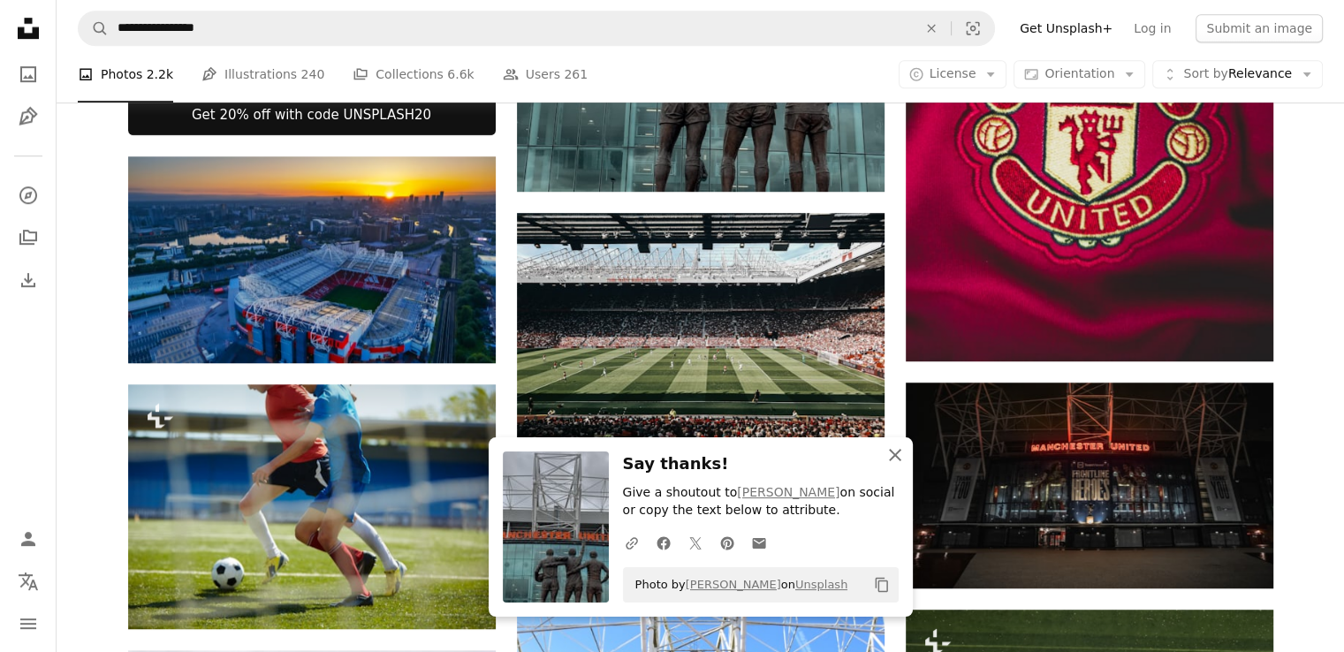
click at [891, 459] on icon "button" at bounding box center [895, 455] width 12 height 12
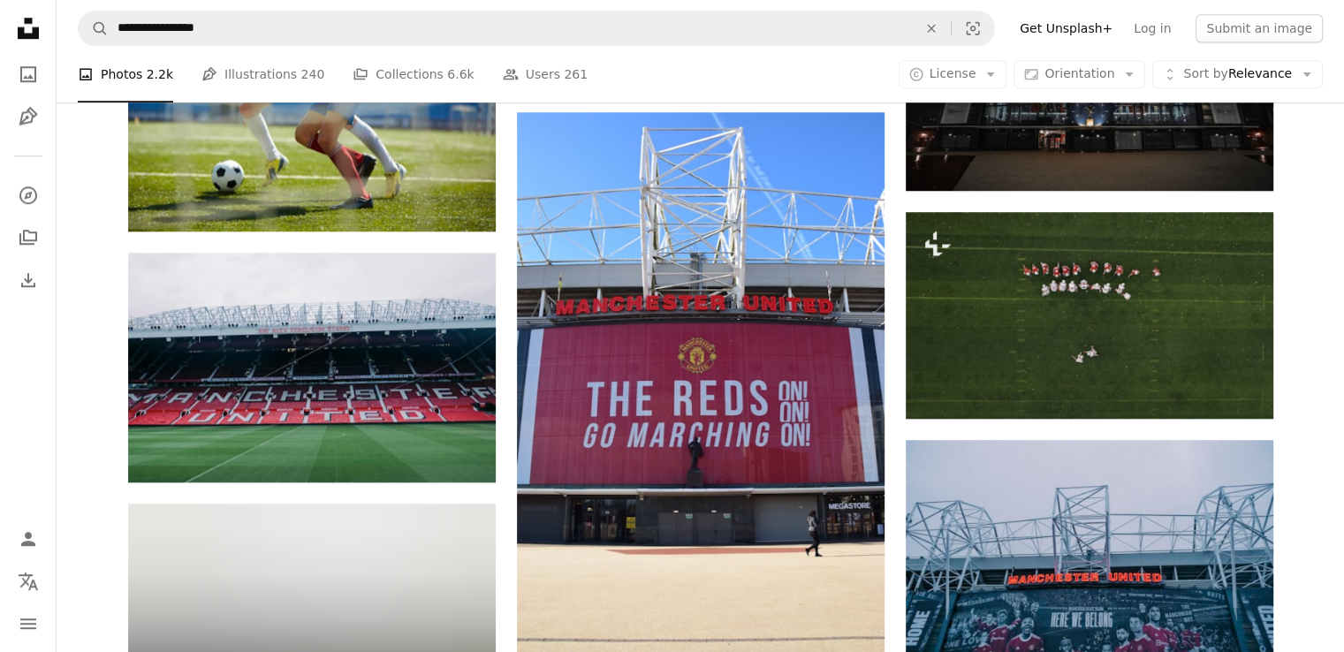
scroll to position [1540, 0]
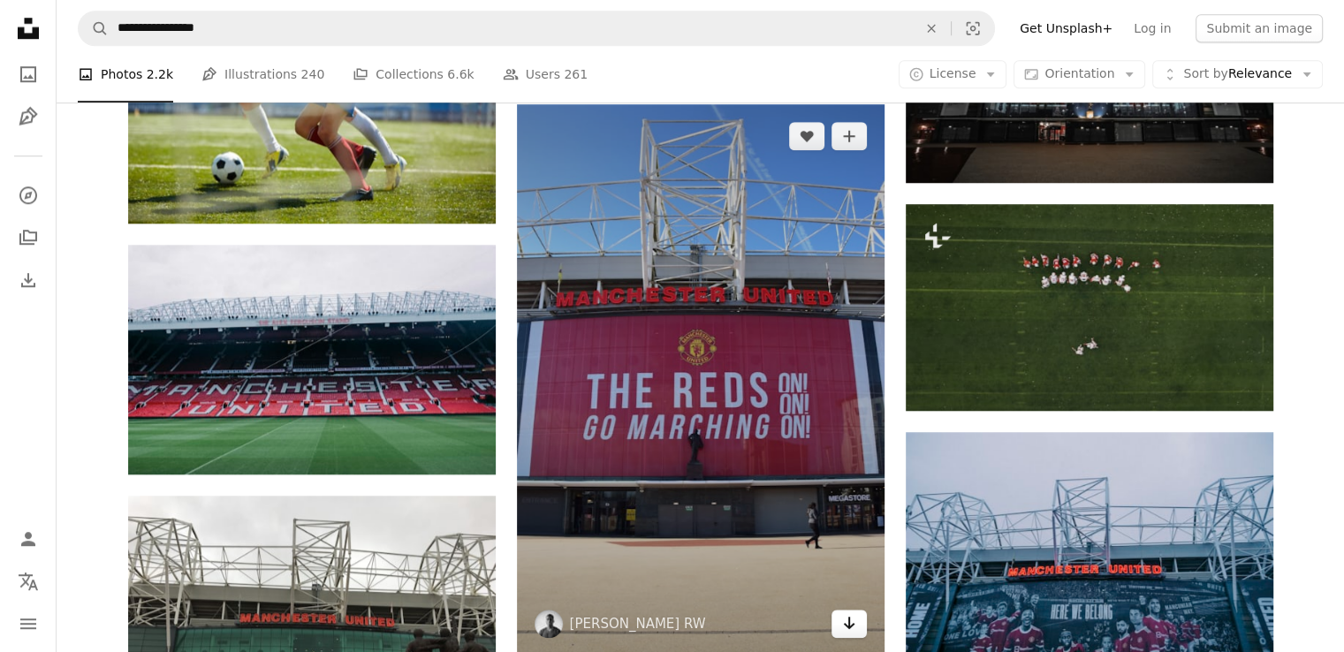
click at [847, 623] on icon "Arrow pointing down" at bounding box center [849, 622] width 14 height 21
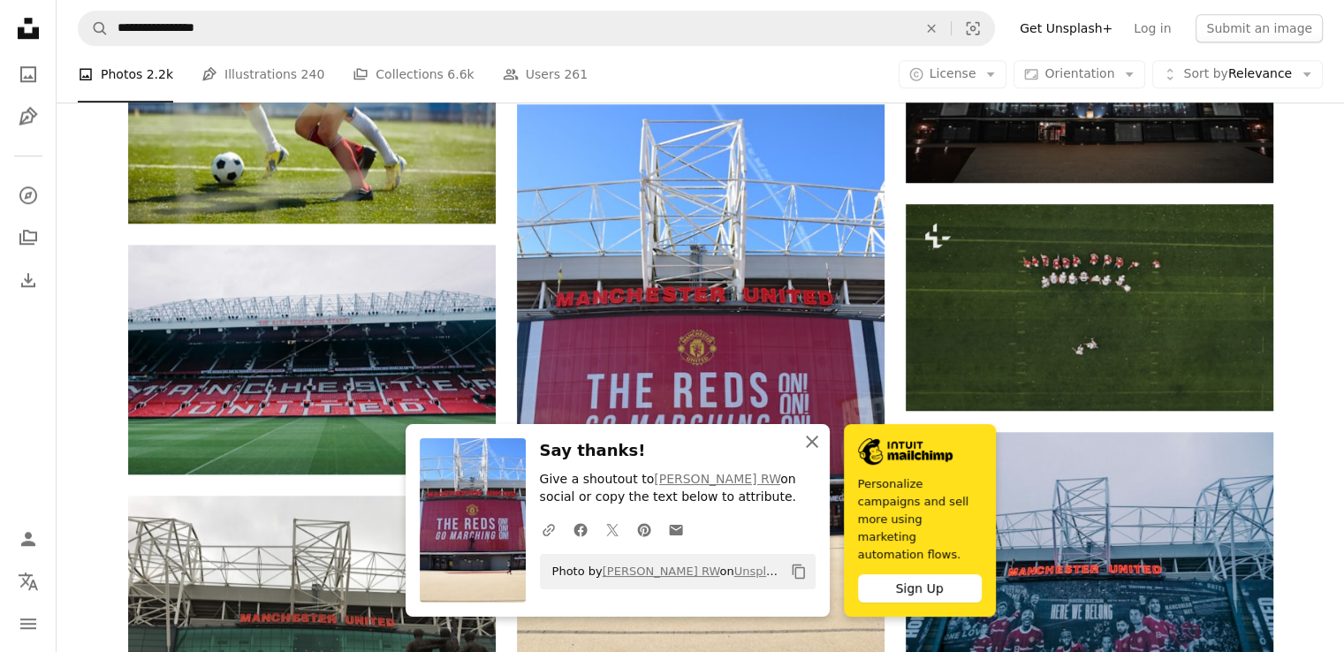
click at [809, 448] on icon "button" at bounding box center [812, 442] width 12 height 12
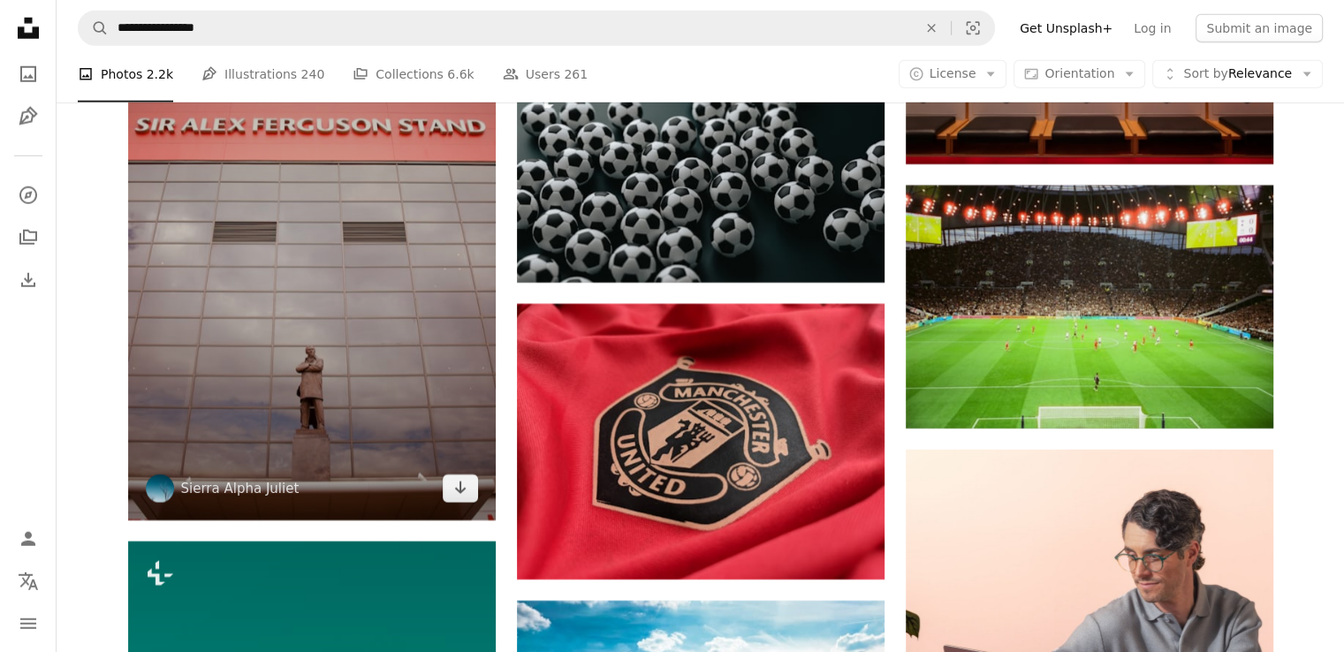
scroll to position [5055, 0]
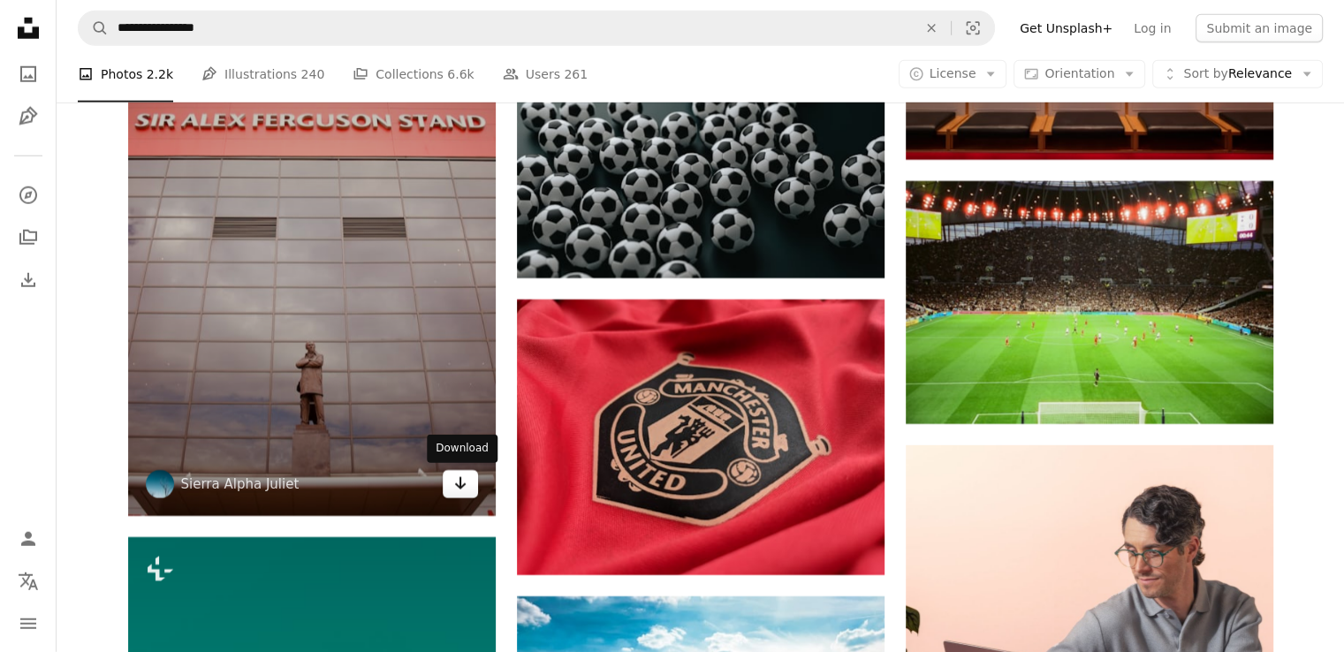
click at [459, 485] on icon "Arrow pointing down" at bounding box center [460, 483] width 14 height 21
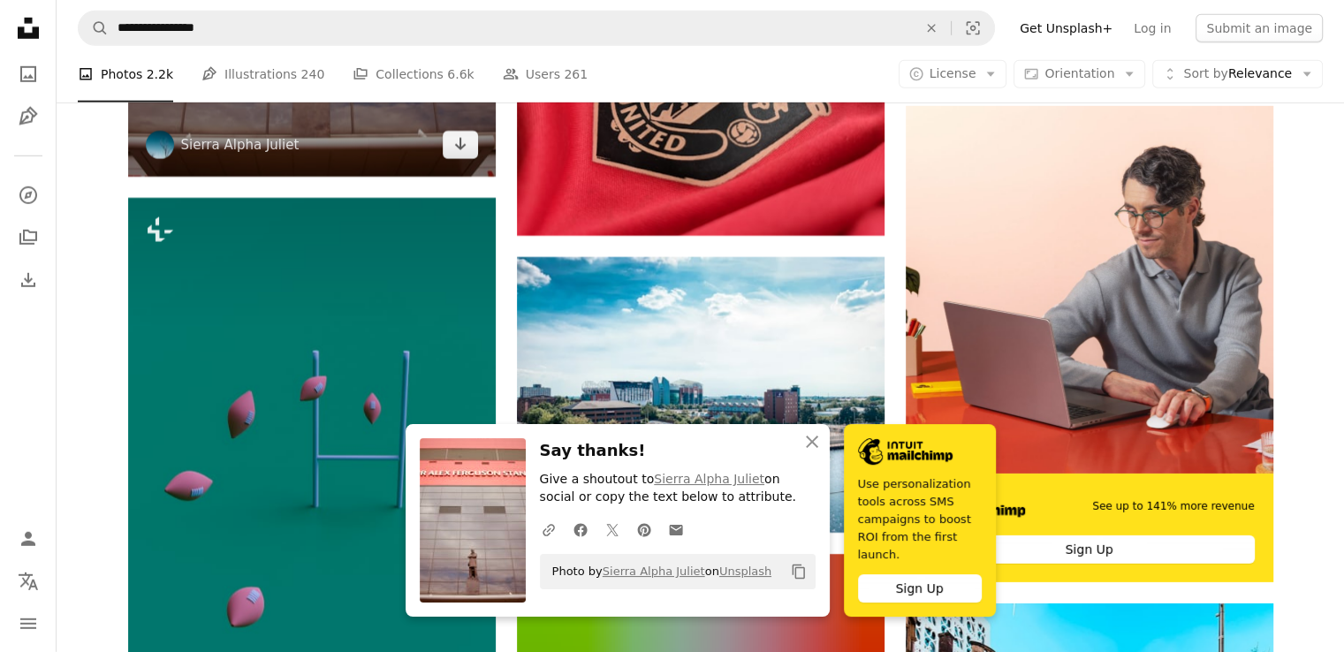
scroll to position [5454, 0]
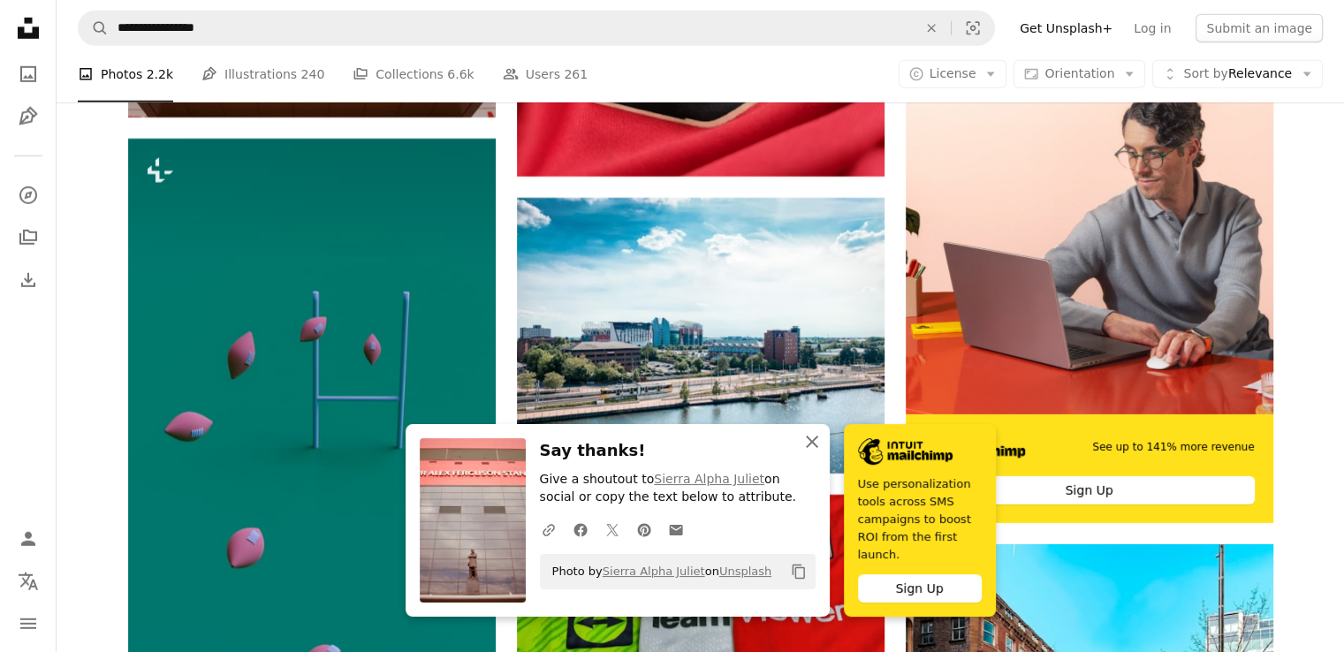
click at [807, 445] on icon "An X shape" at bounding box center [812, 441] width 21 height 21
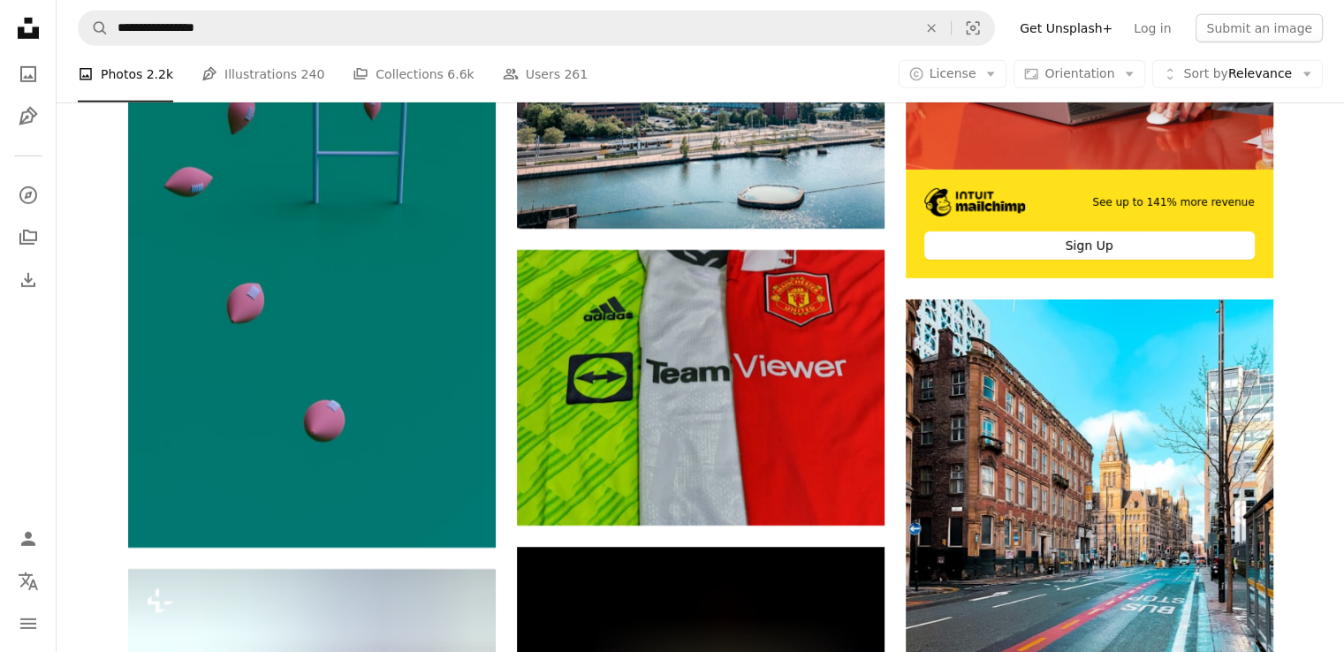
scroll to position [5702, 0]
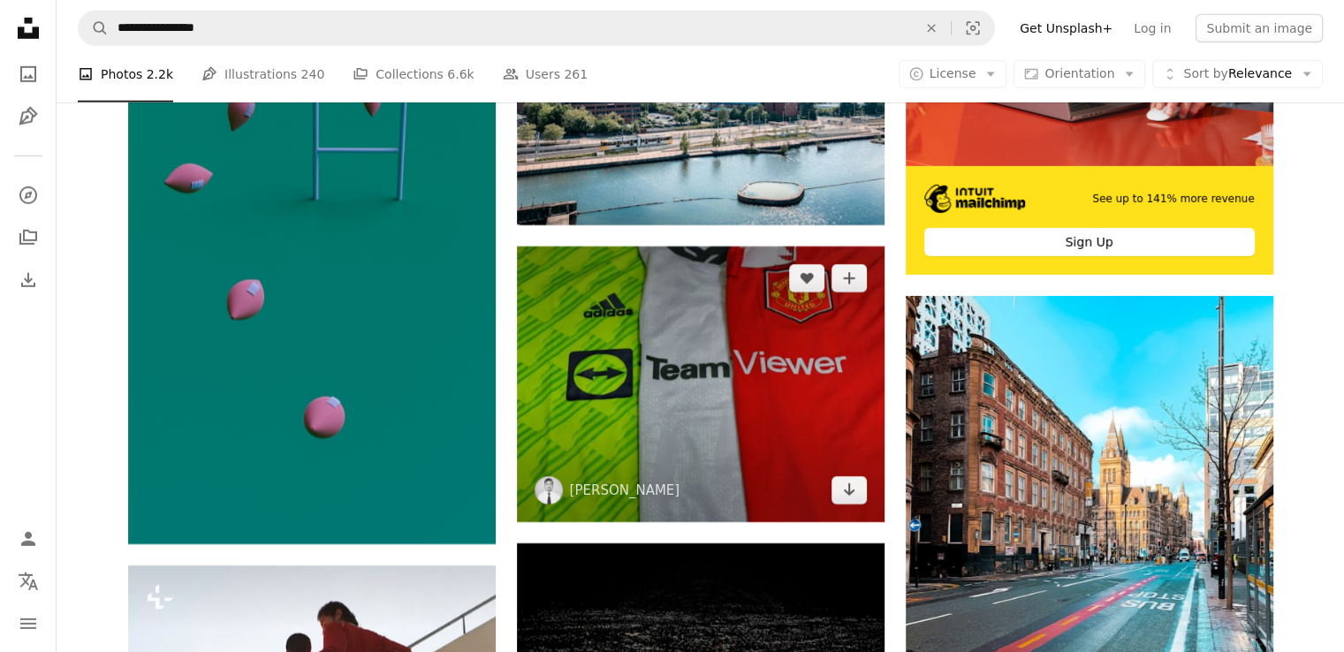
click at [873, 496] on img at bounding box center [701, 385] width 368 height 276
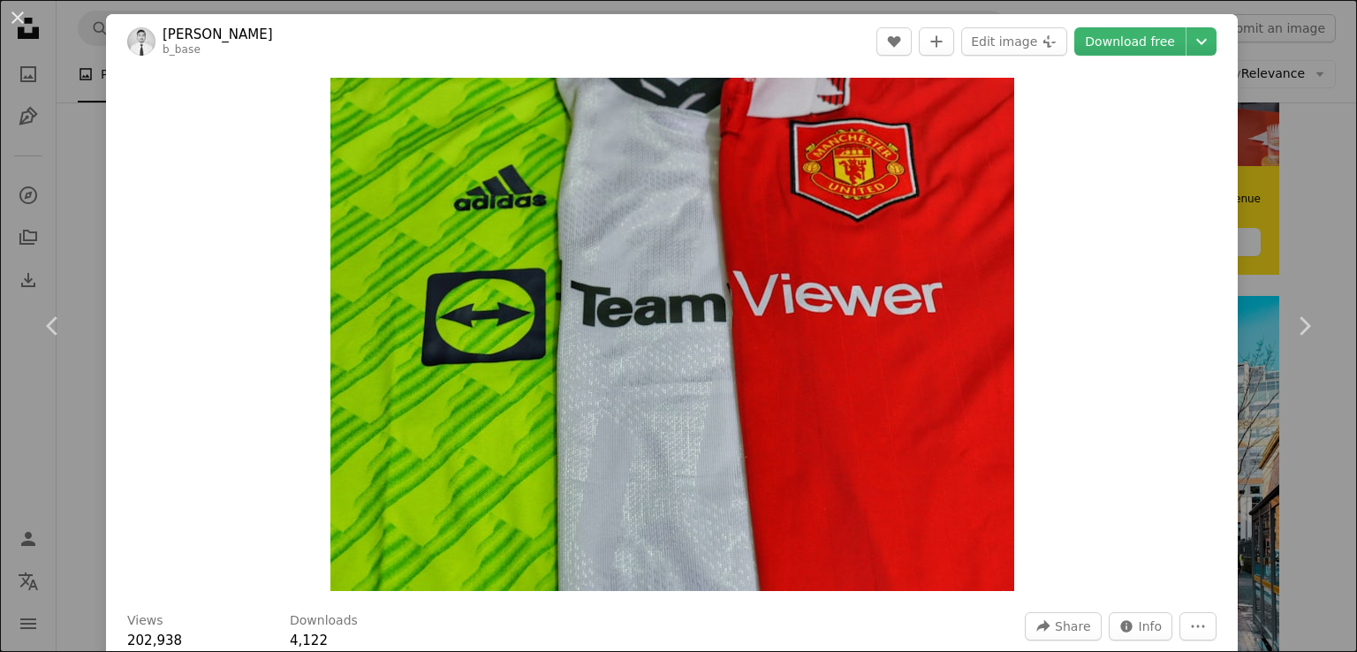
click at [1326, 209] on div "An X shape Chevron left Chevron right [PERSON_NAME] b_base A heart A plus sign …" at bounding box center [678, 326] width 1357 height 652
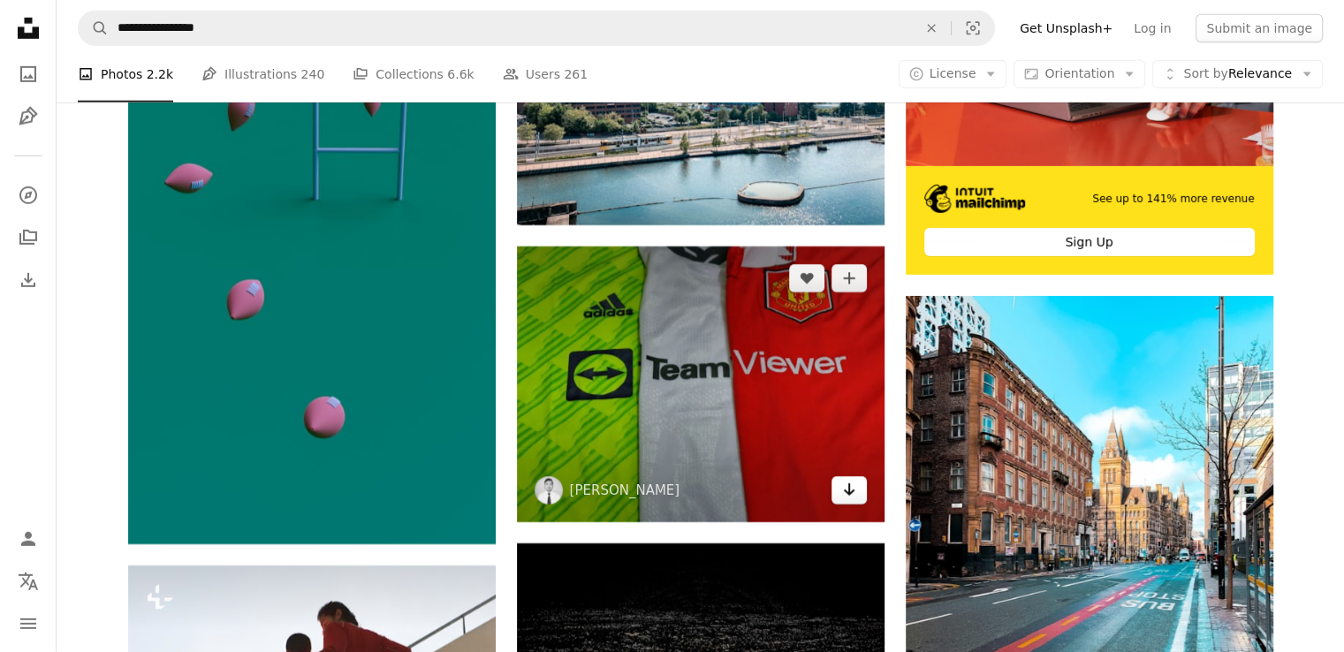
click at [859, 492] on link "Arrow pointing down" at bounding box center [849, 490] width 35 height 28
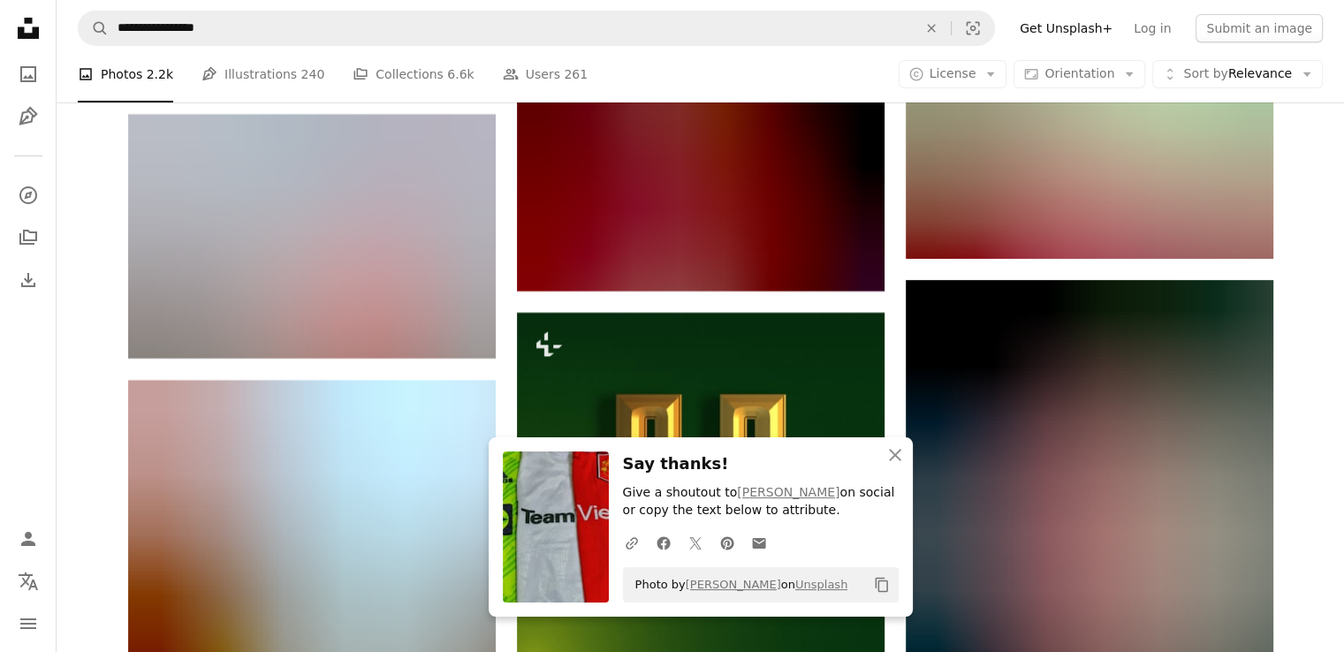
scroll to position [6497, 0]
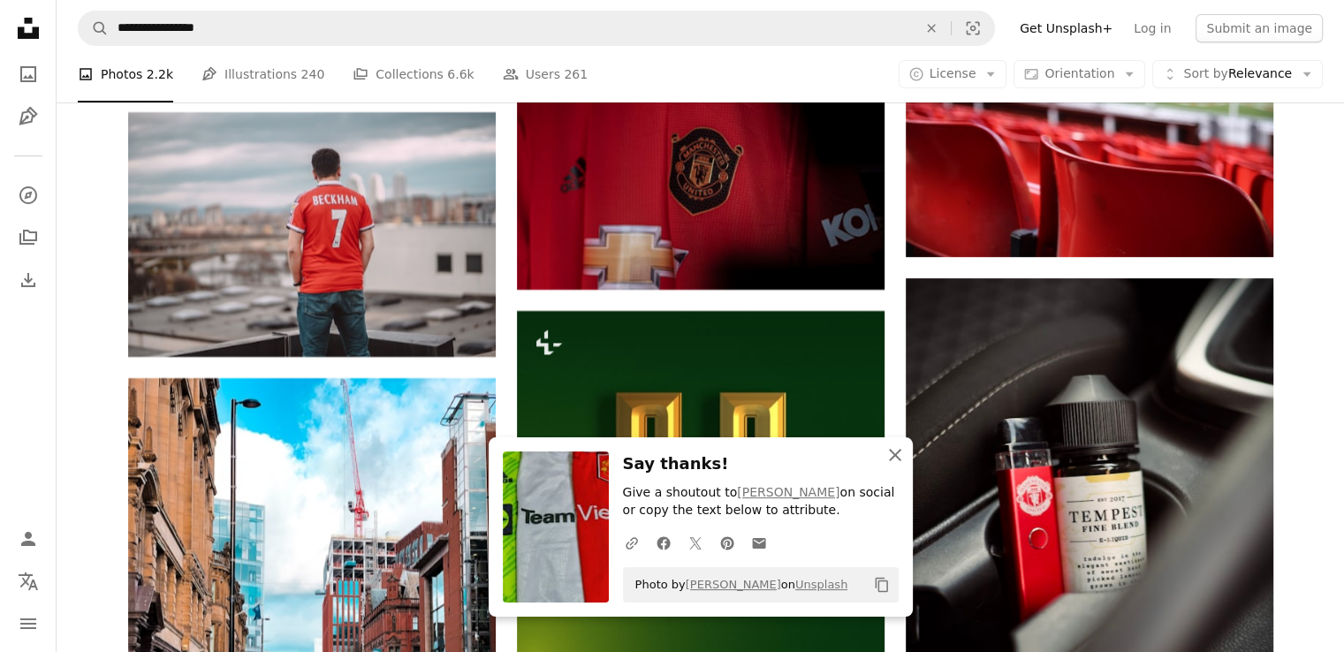
click at [892, 464] on icon "An X shape" at bounding box center [895, 455] width 21 height 21
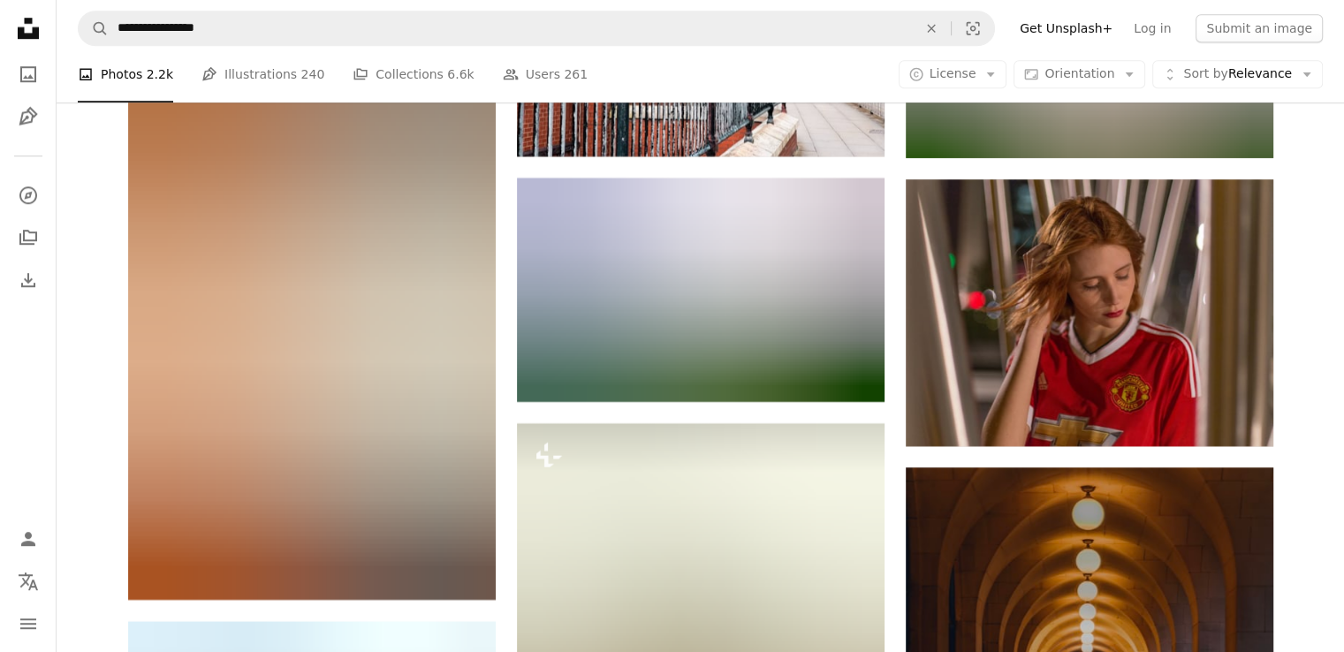
scroll to position [8159, 0]
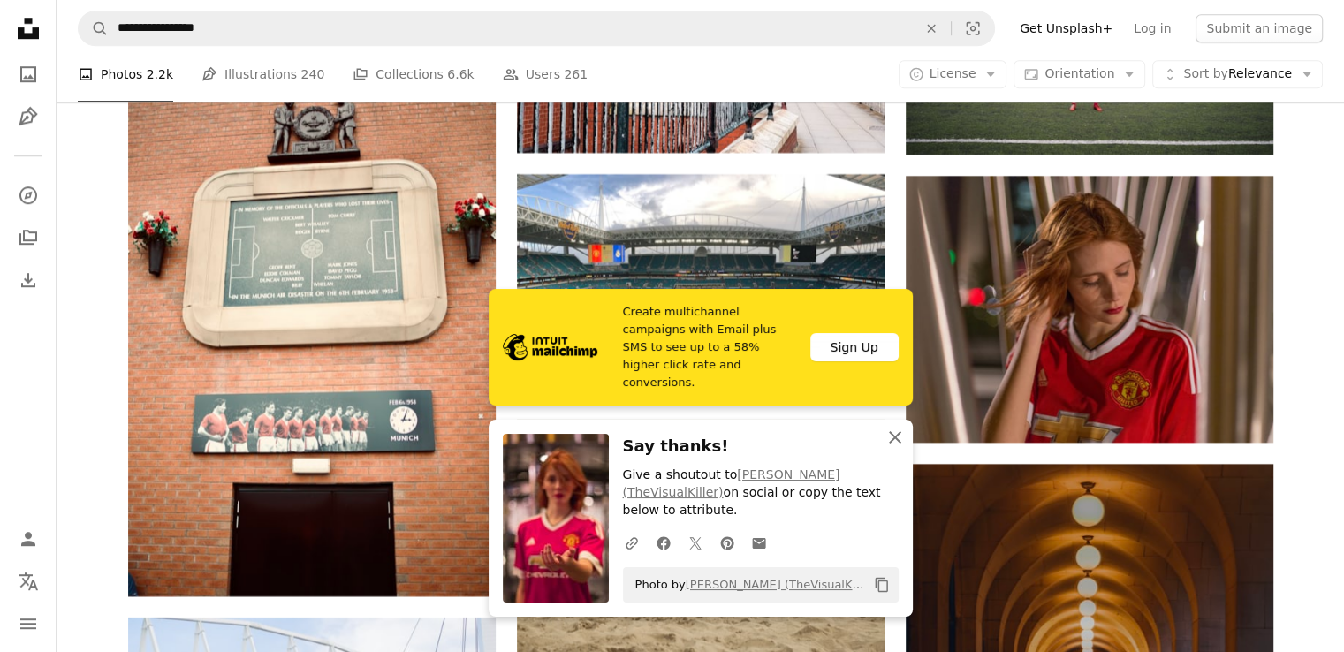
click at [888, 448] on icon "An X shape" at bounding box center [895, 437] width 21 height 21
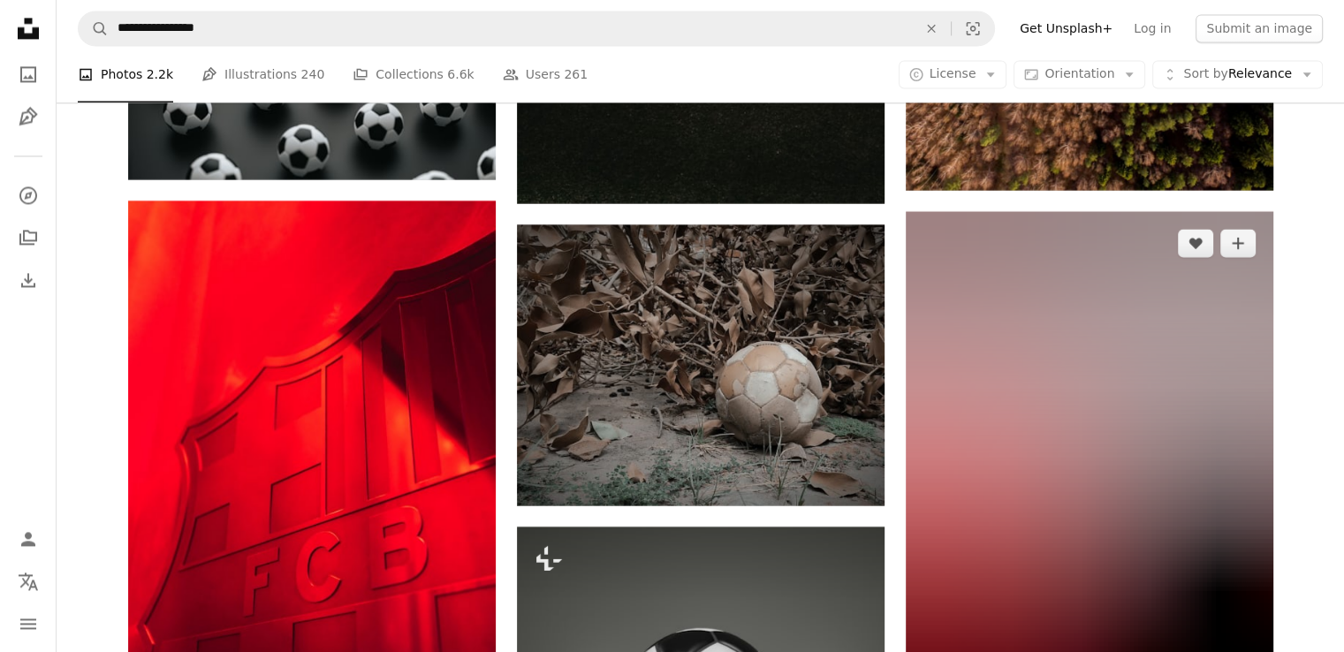
scroll to position [16487, 0]
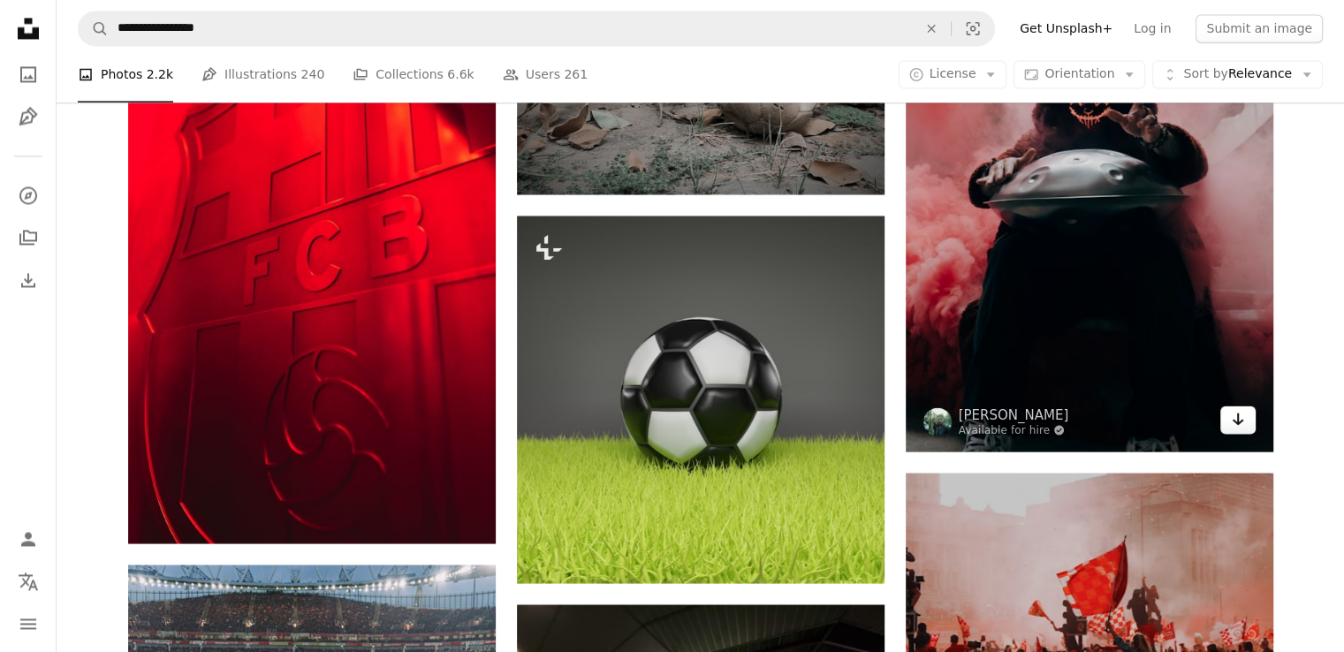
click at [1241, 414] on icon "Arrow pointing down" at bounding box center [1238, 418] width 14 height 21
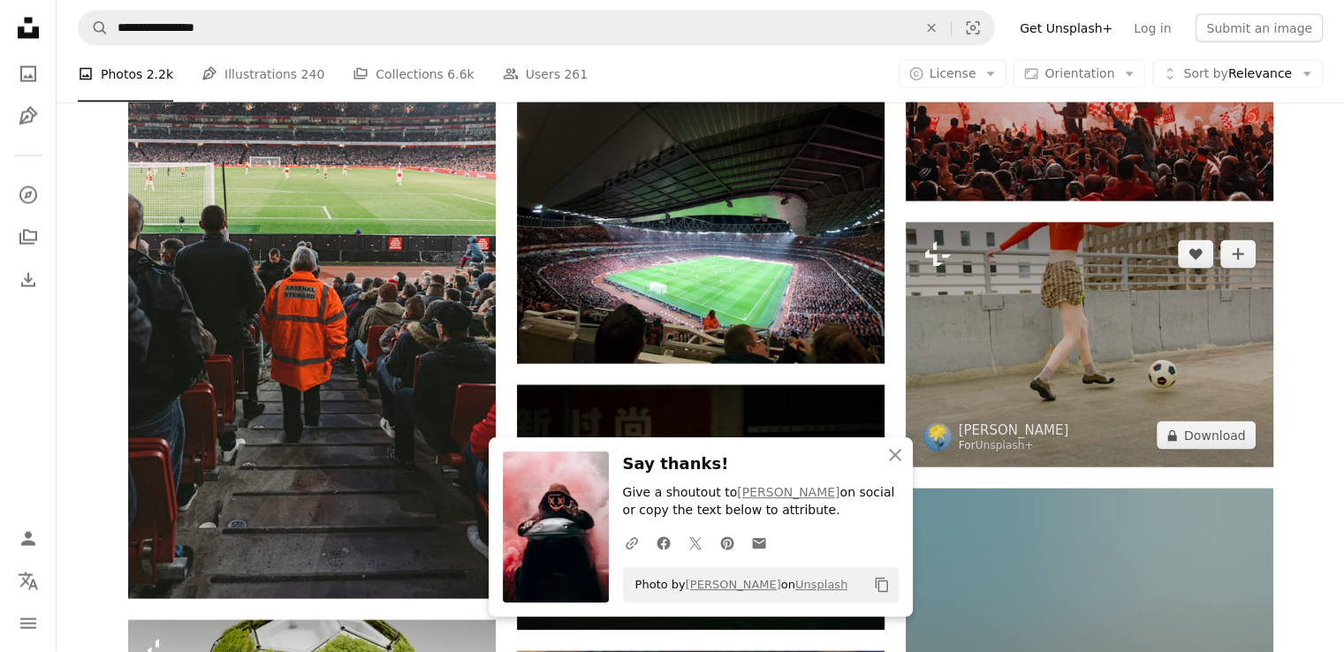
scroll to position [17022, 0]
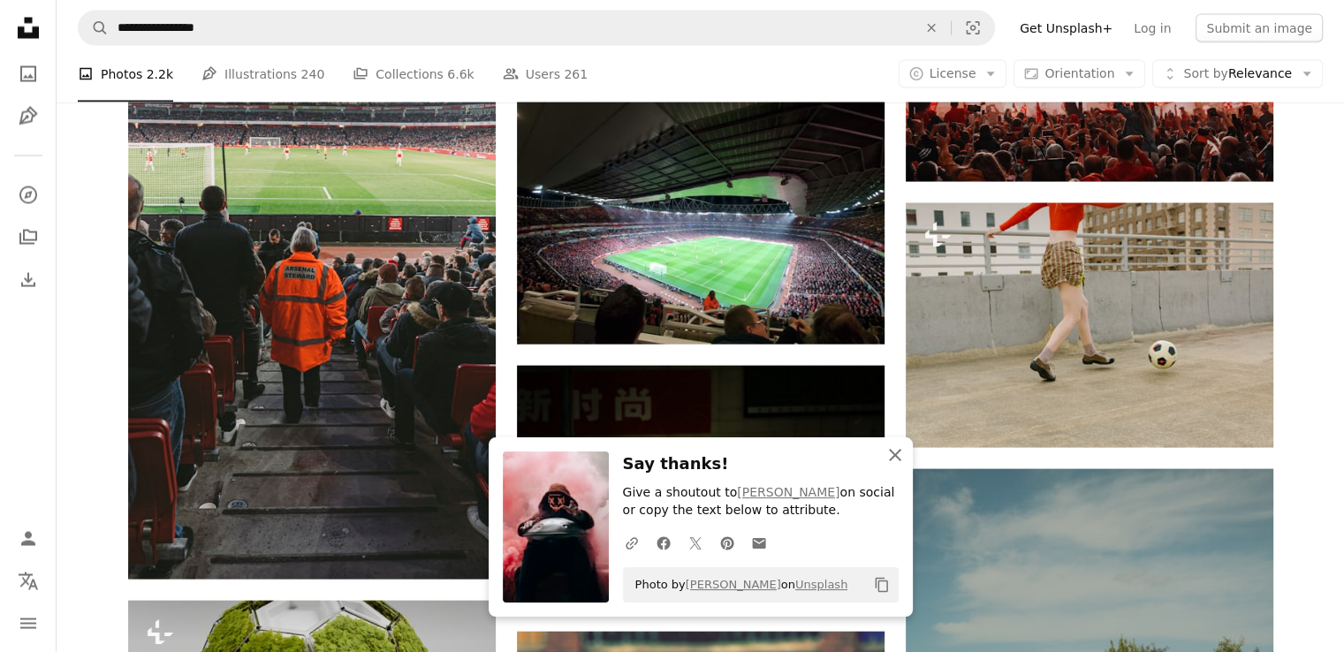
click at [882, 461] on button "An X shape Close" at bounding box center [895, 454] width 35 height 35
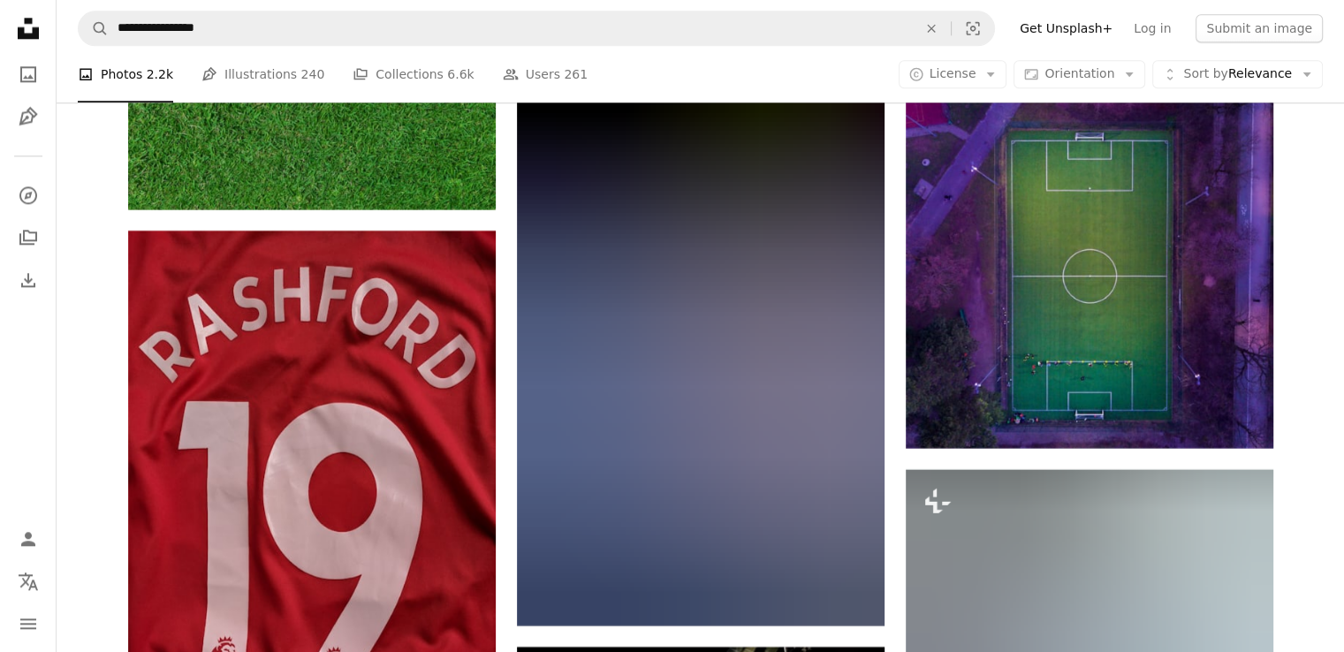
scroll to position [22341, 0]
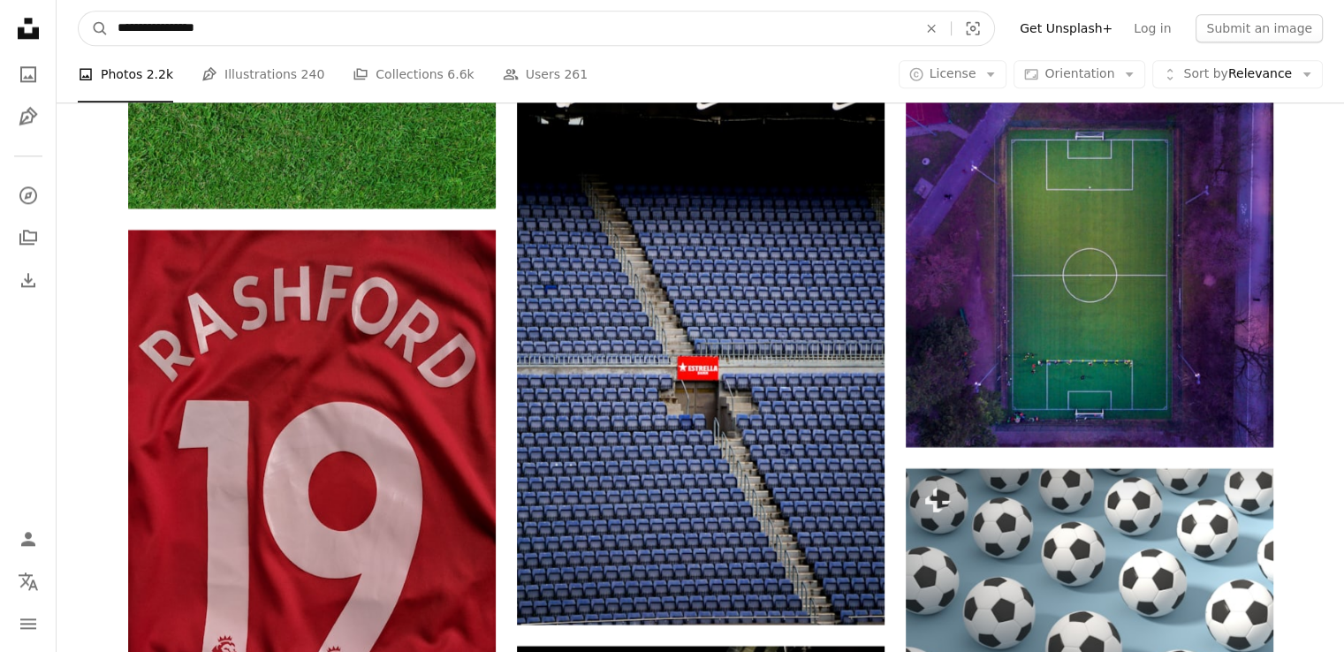
click at [580, 32] on input "**********" at bounding box center [510, 28] width 803 height 34
type input "*"
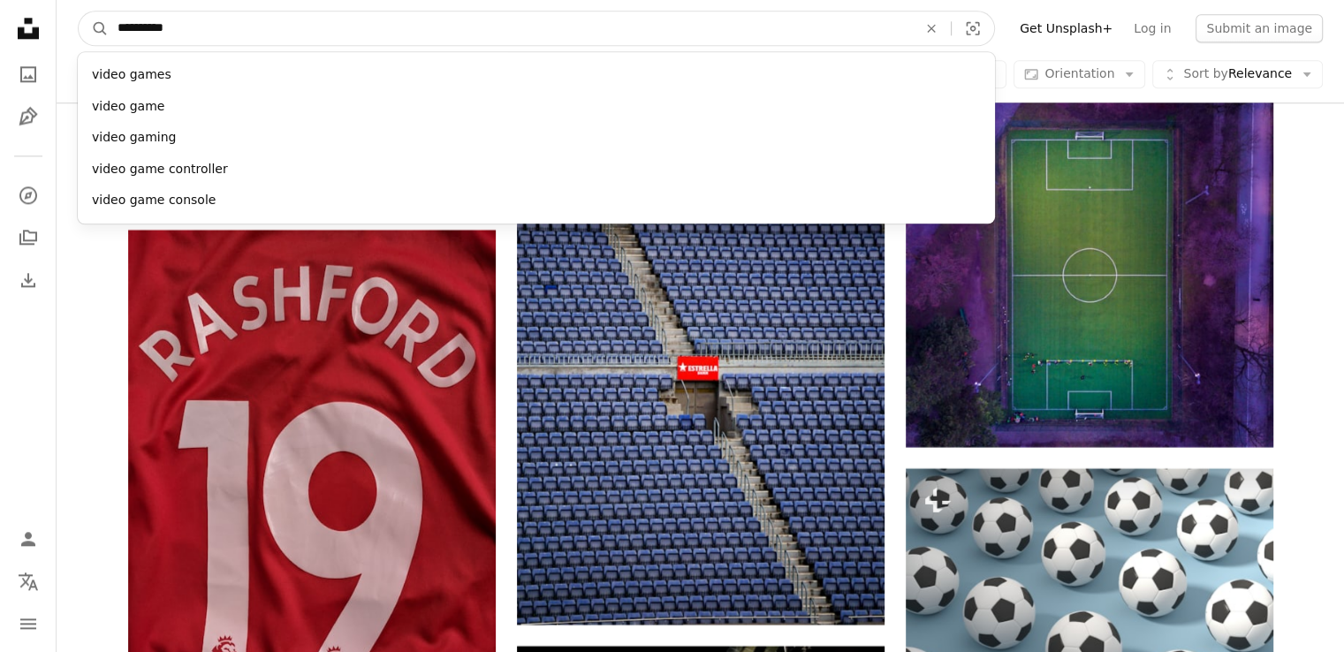
type input "**********"
click button "A magnifying glass" at bounding box center [94, 28] width 30 height 34
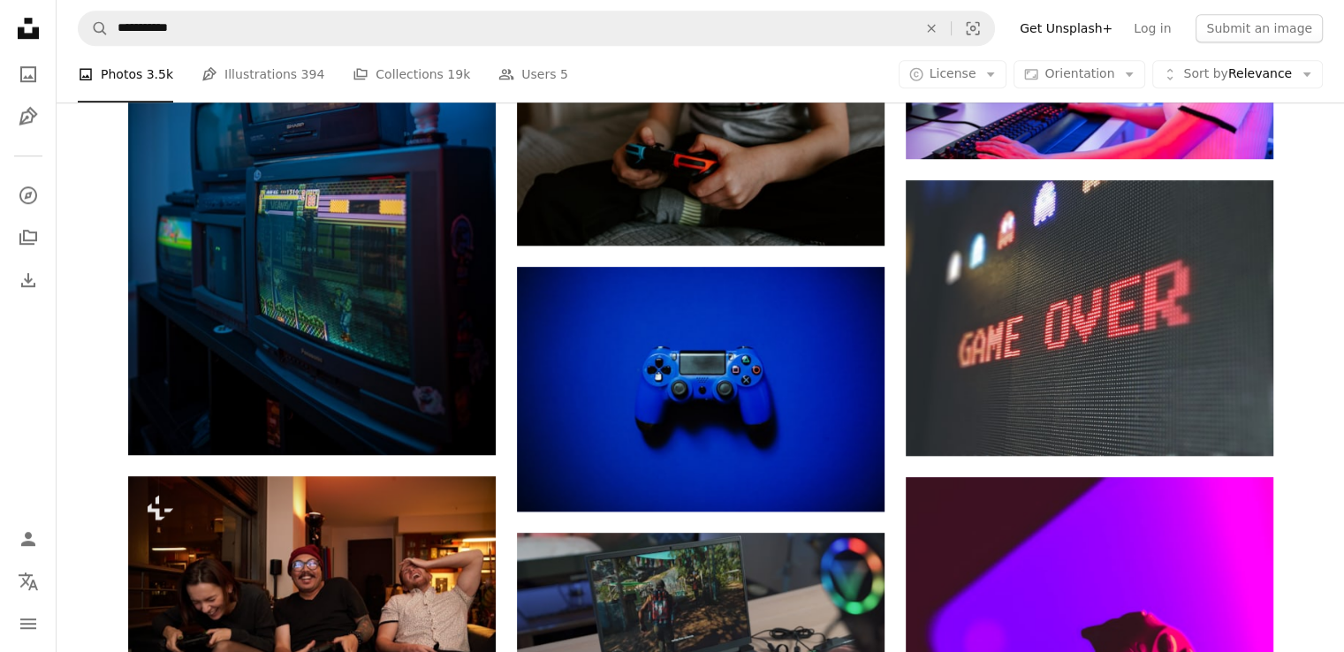
scroll to position [1347, 0]
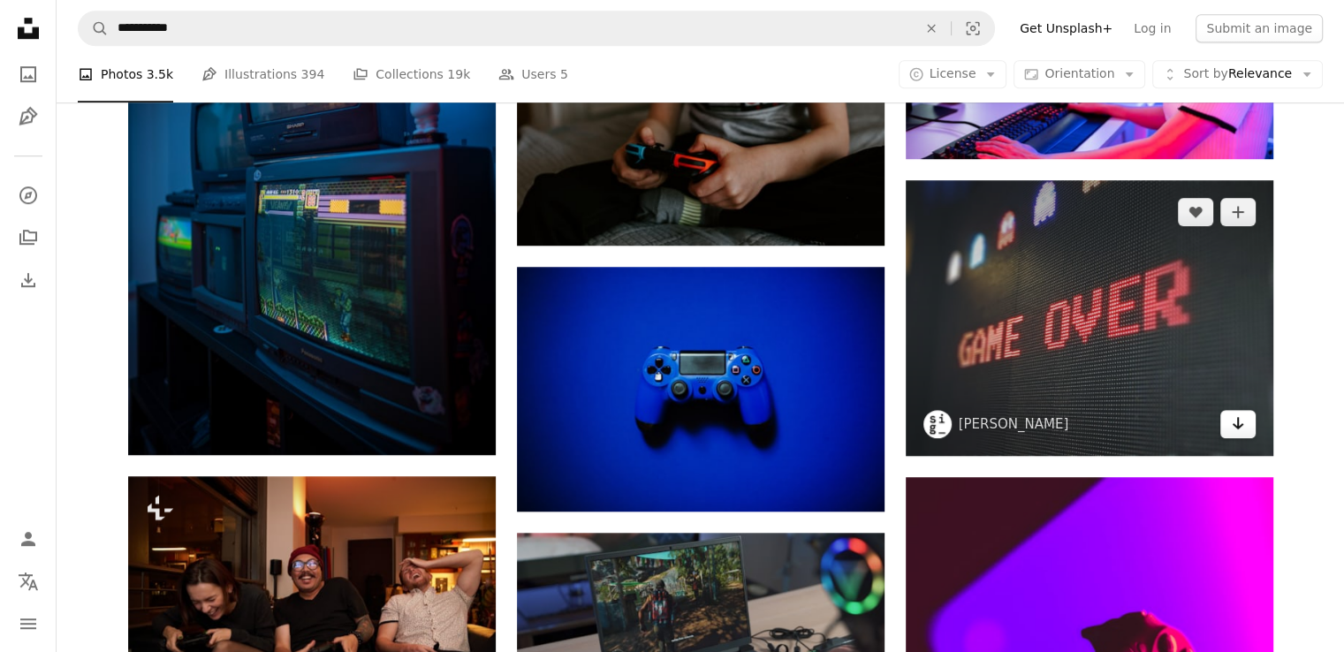
click at [1242, 422] on icon "Arrow pointing down" at bounding box center [1238, 423] width 14 height 21
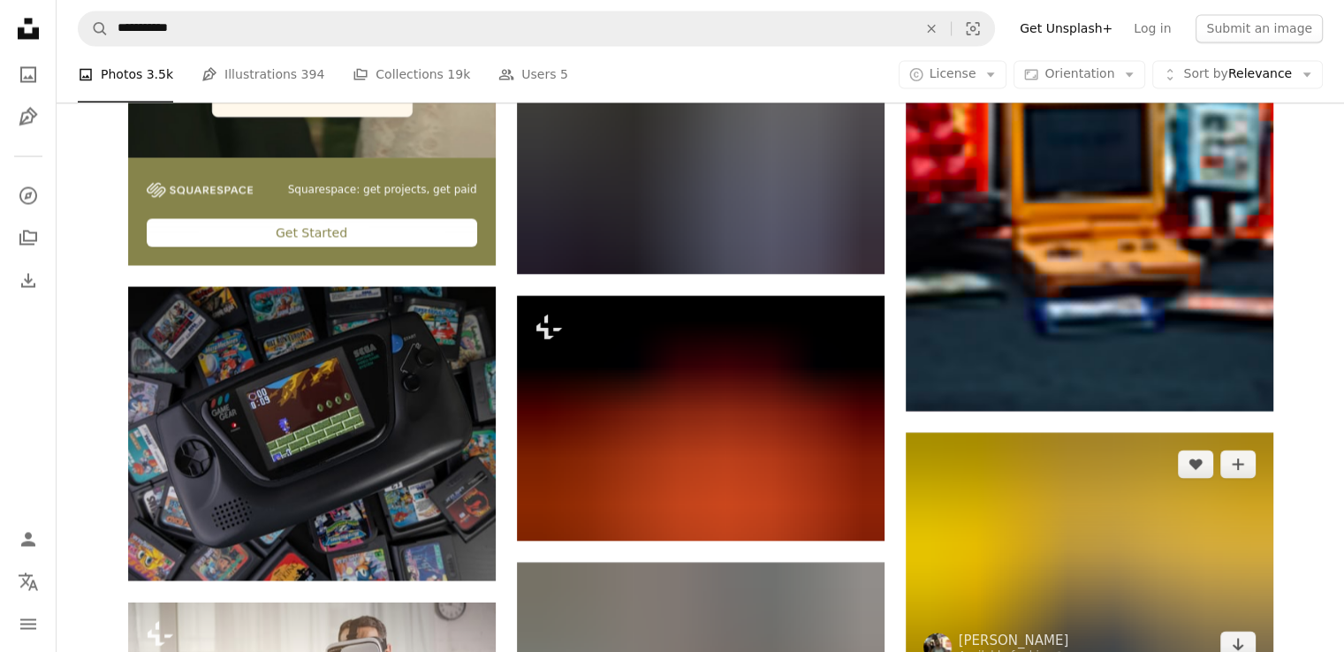
scroll to position [3277, 0]
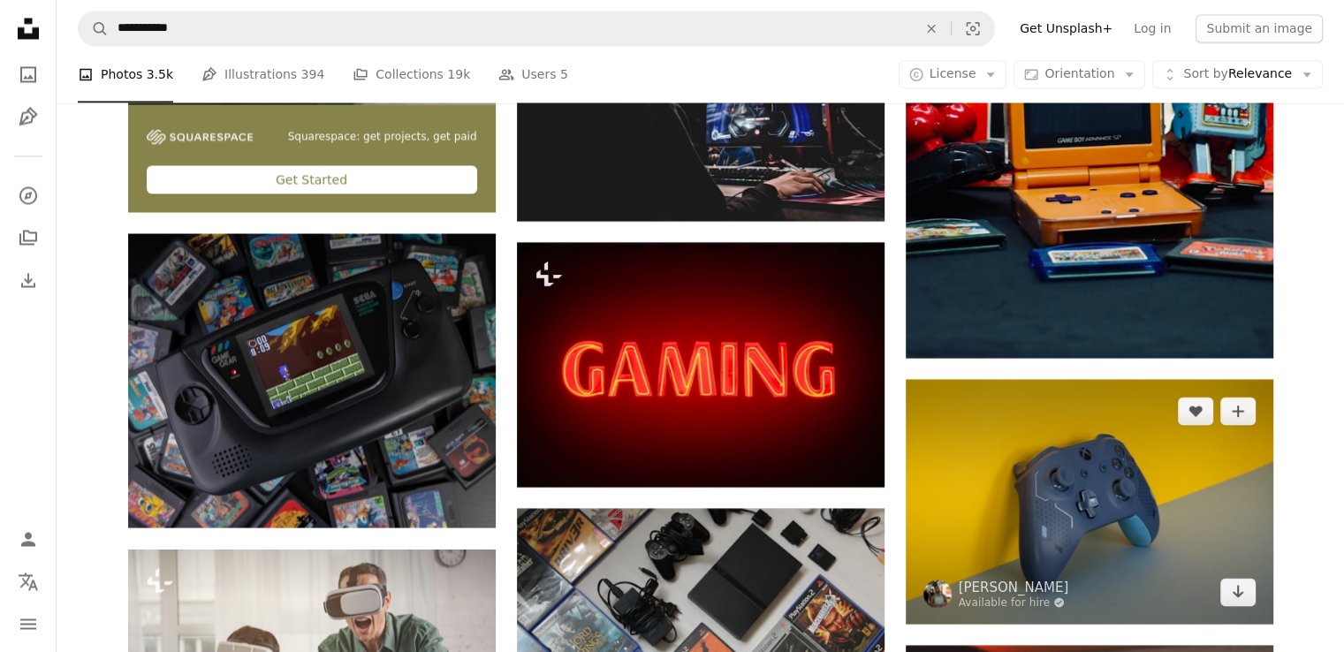
click at [1258, 595] on img at bounding box center [1090, 501] width 368 height 245
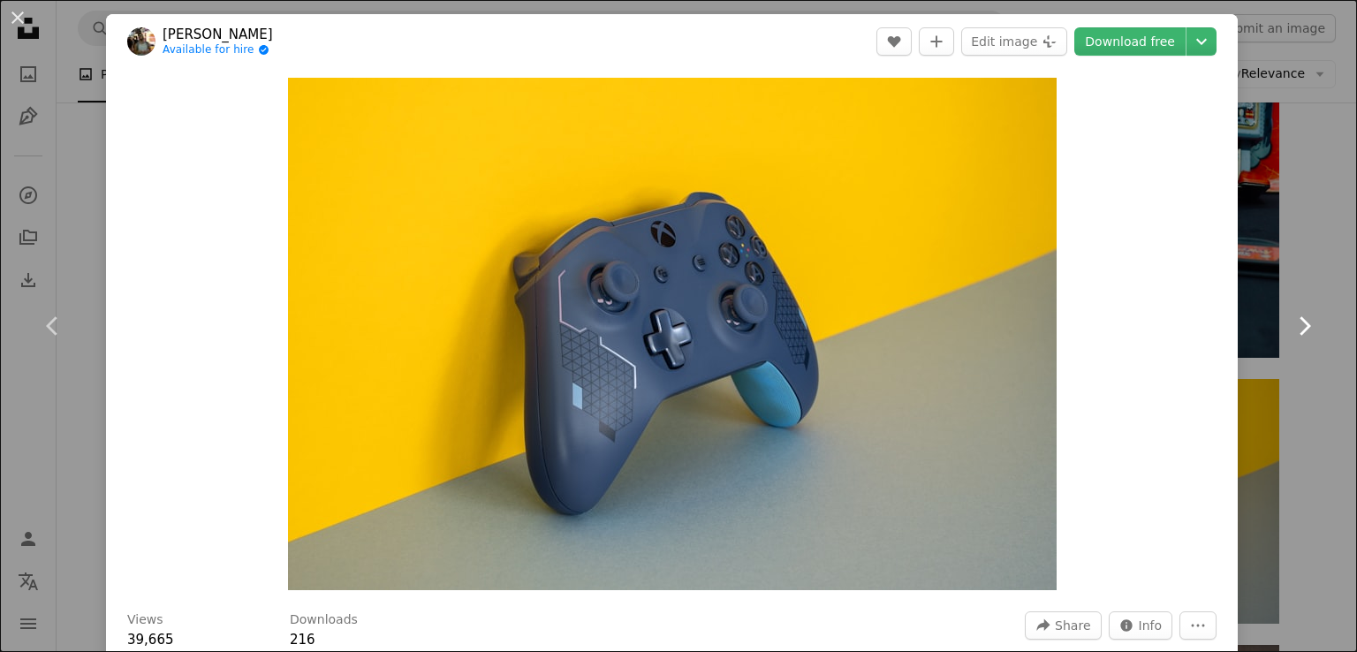
click at [1293, 277] on link "Chevron right" at bounding box center [1304, 326] width 106 height 170
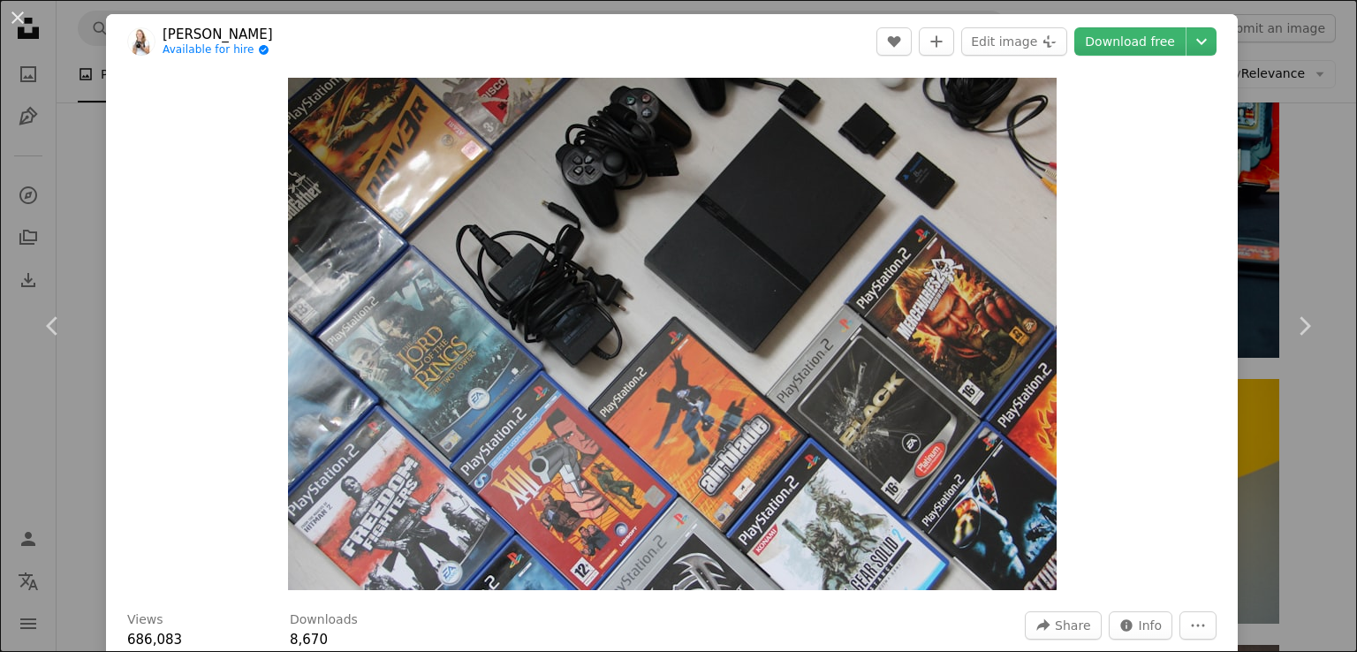
click at [1188, 57] on header "[PERSON_NAME] Available for hire A checkmark inside of a circle A heart A plus …" at bounding box center [672, 41] width 1132 height 55
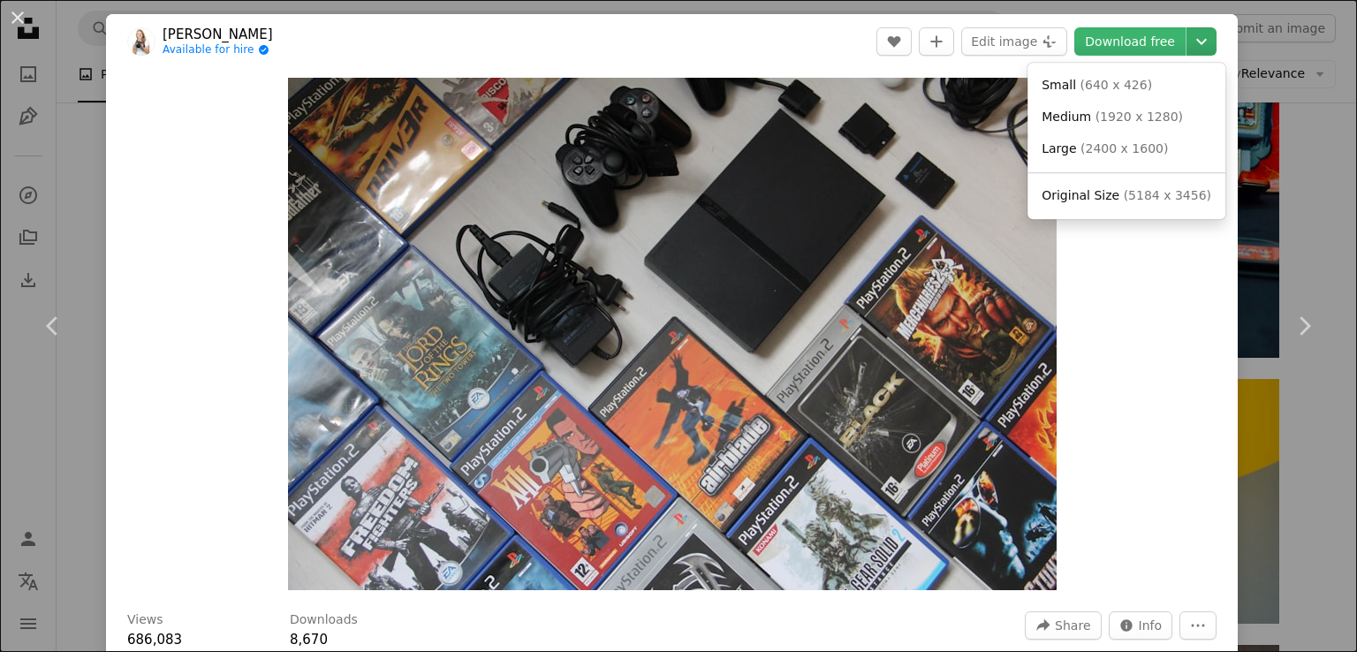
click at [1188, 42] on icon "Chevron down" at bounding box center [1202, 41] width 28 height 21
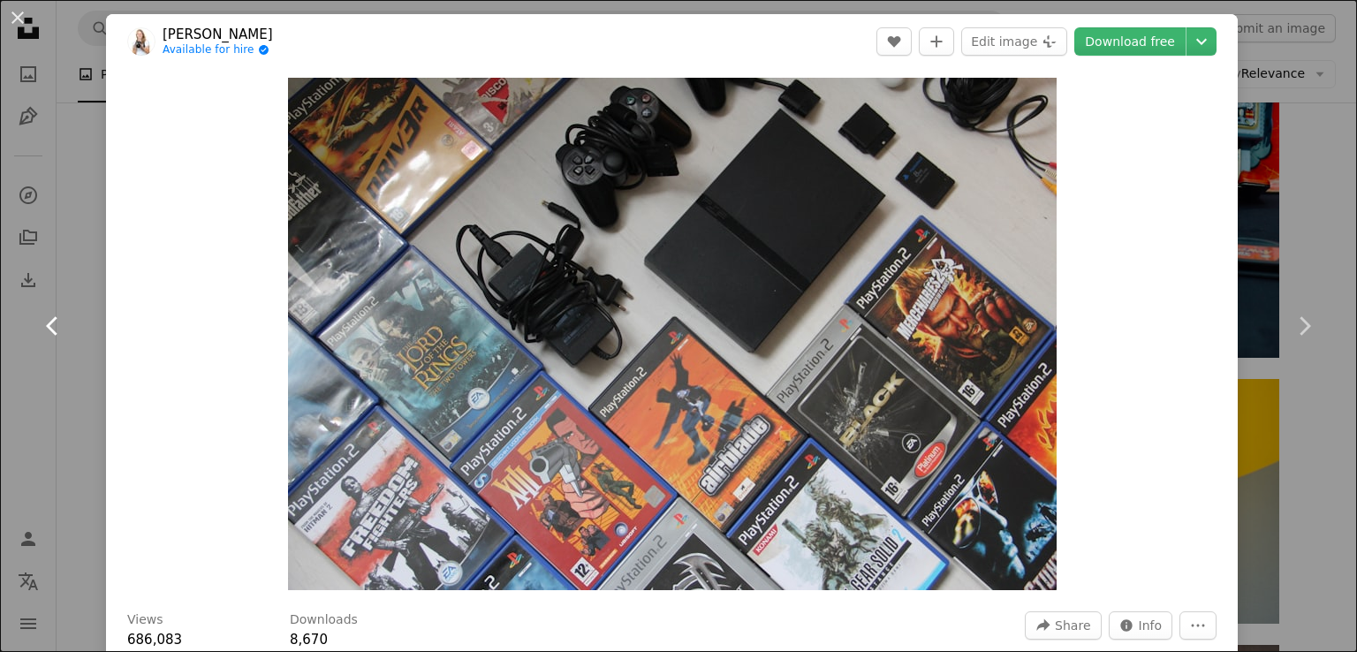
click at [65, 323] on icon "Chevron left" at bounding box center [53, 326] width 28 height 28
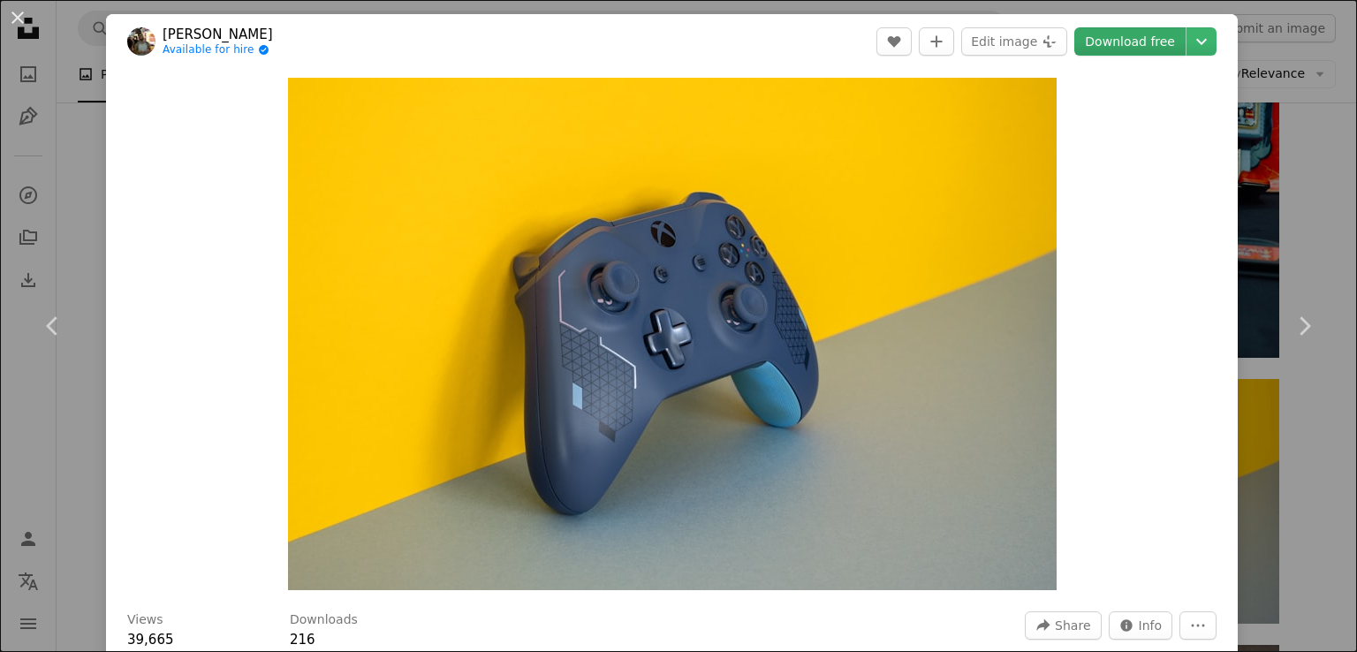
click at [1089, 54] on link "Download free" at bounding box center [1130, 41] width 111 height 28
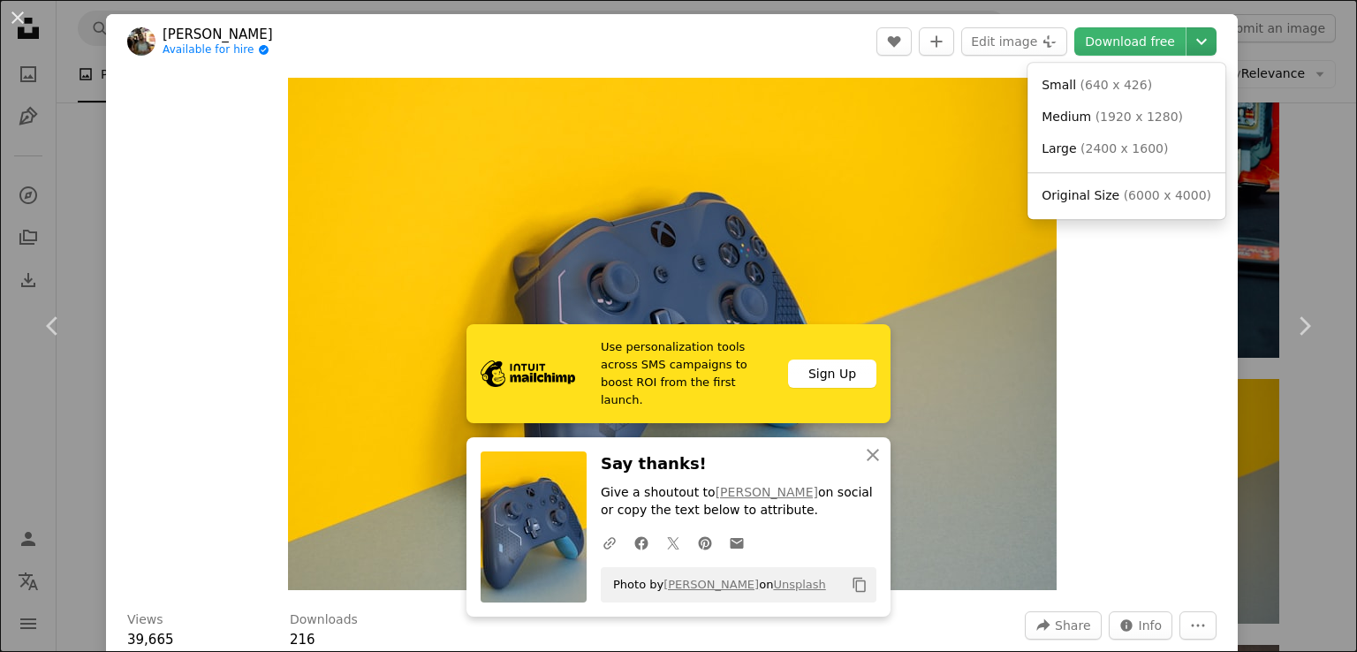
click at [1188, 49] on icon "Chevron down" at bounding box center [1202, 41] width 28 height 21
click at [1183, 199] on span "( 6000 x 4000 )" at bounding box center [1167, 195] width 87 height 14
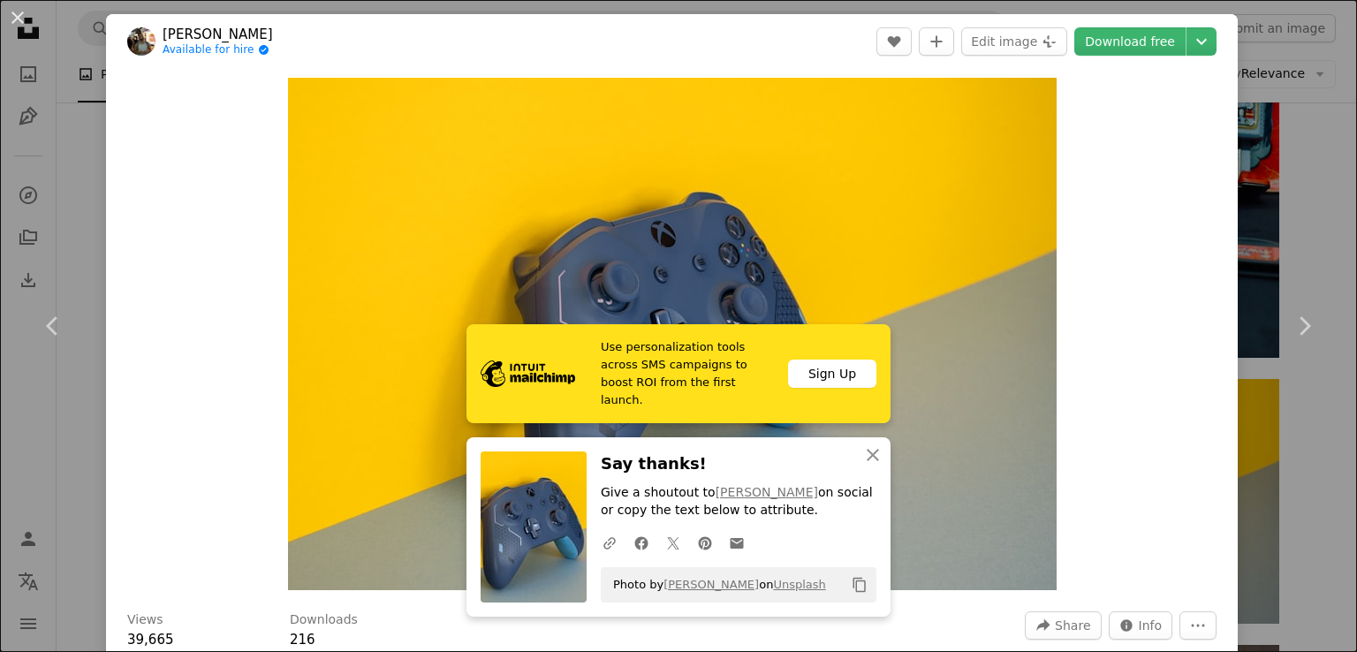
click at [1273, 202] on div "An X shape Chevron left Chevron right [PERSON_NAME] Available for hire A checkm…" at bounding box center [678, 326] width 1357 height 652
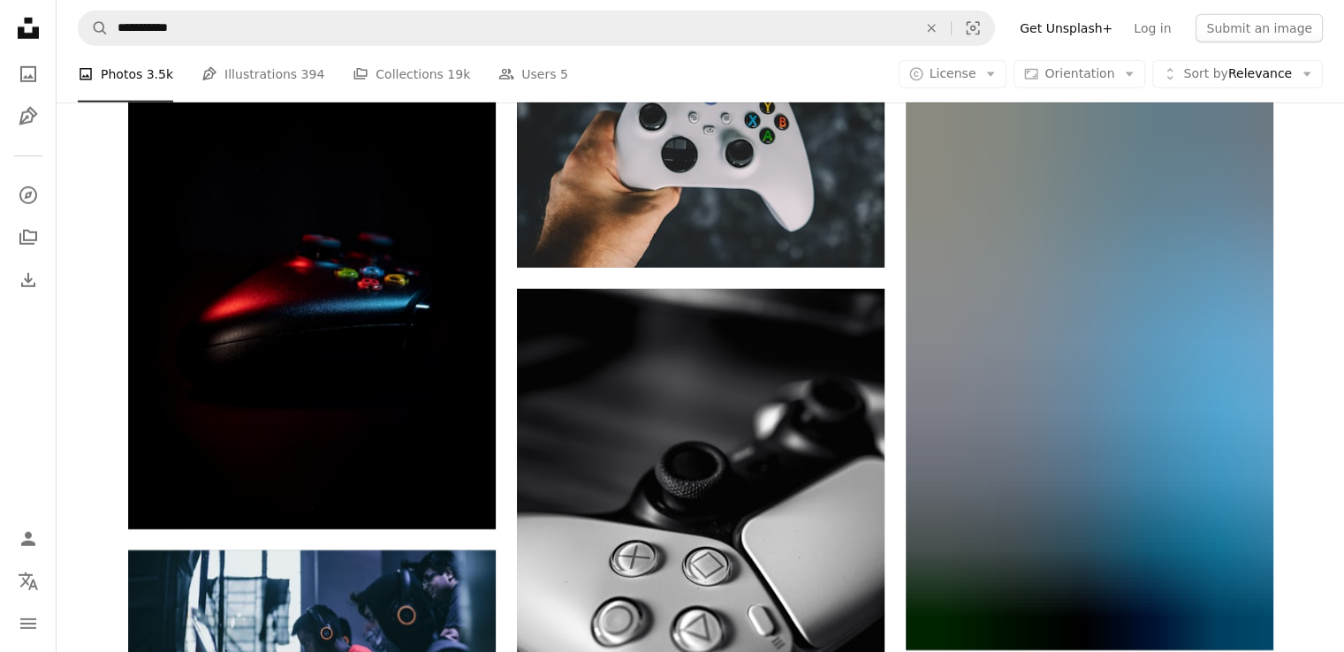
scroll to position [12429, 0]
